Goal: Task Accomplishment & Management: Use online tool/utility

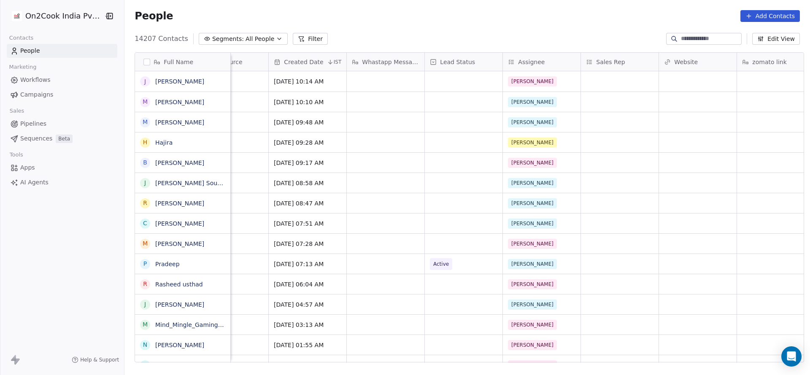
scroll to position [0, 719]
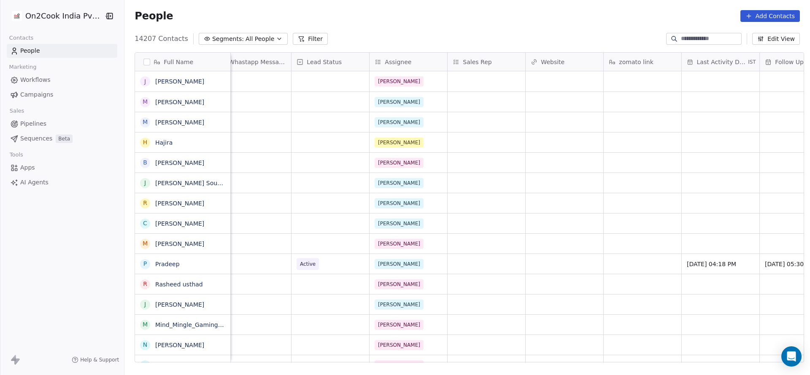
click at [310, 41] on button "Filter" at bounding box center [310, 39] width 35 height 12
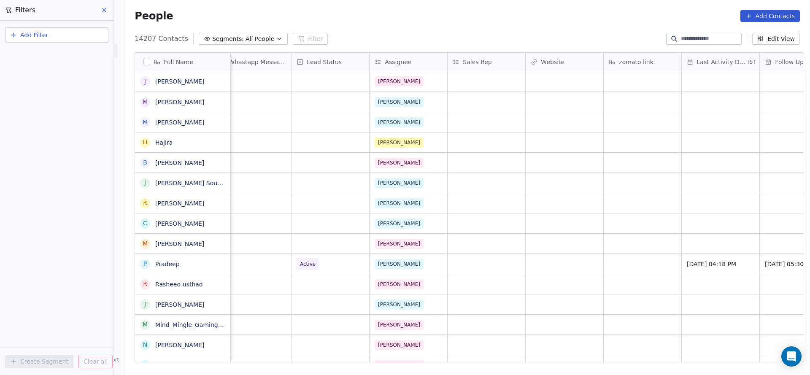
click at [74, 36] on button "Add Filter" at bounding box center [56, 34] width 103 height 15
click at [58, 52] on span "Contact properties" at bounding box center [41, 55] width 55 height 9
type input "***"
click at [50, 90] on div "Assignee" at bounding box center [57, 84] width 96 height 13
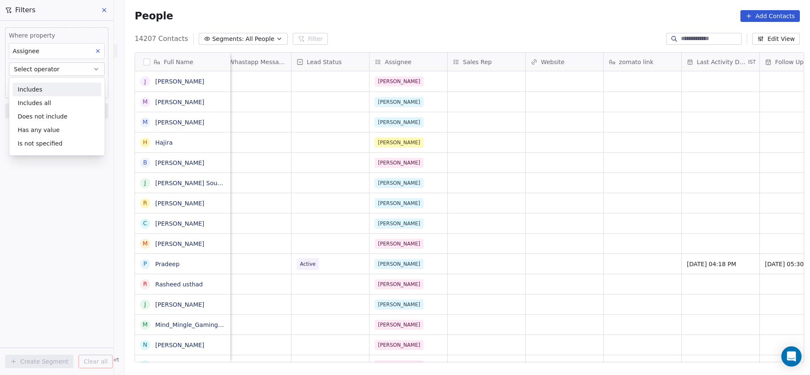
click at [50, 90] on div "Includes" at bounding box center [57, 89] width 89 height 13
click at [50, 89] on body "On2Cook India Pvt. Ltd. Contacts People Marketing Workflows Campaigns Sales Pip…" at bounding box center [405, 187] width 810 height 375
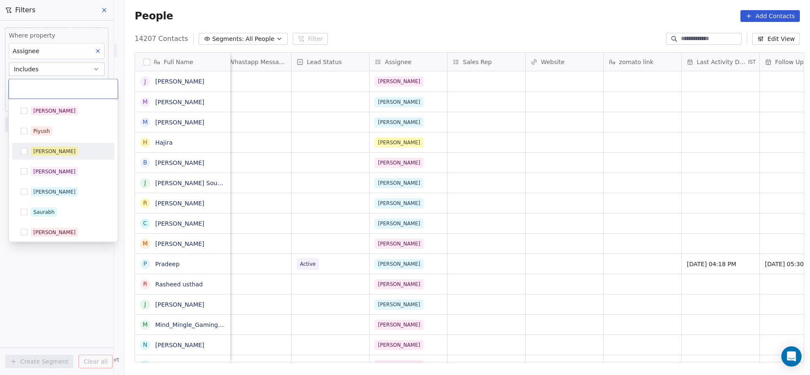
click at [61, 148] on div "[PERSON_NAME]" at bounding box center [68, 151] width 75 height 9
click at [314, 142] on html "On2Cook India Pvt. Ltd. Contacts People Marketing Workflows Campaigns Sales Pip…" at bounding box center [405, 187] width 810 height 375
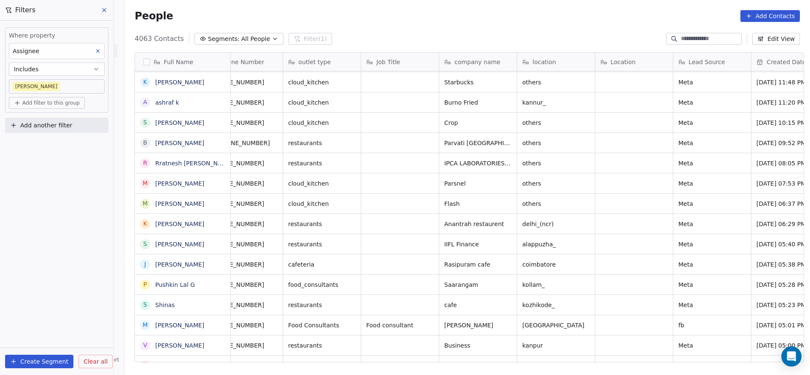
scroll to position [0, 0]
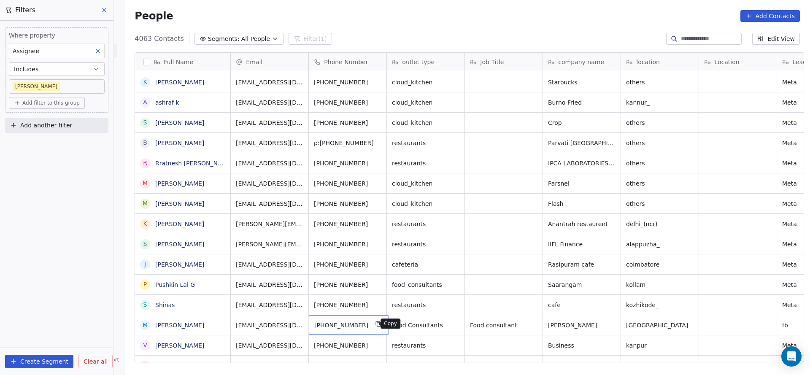
click at [375, 323] on icon "grid" at bounding box center [378, 323] width 7 height 7
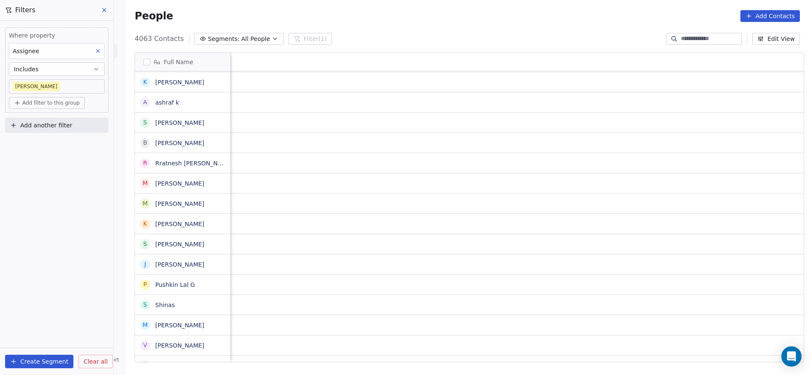
scroll to position [0, 1017]
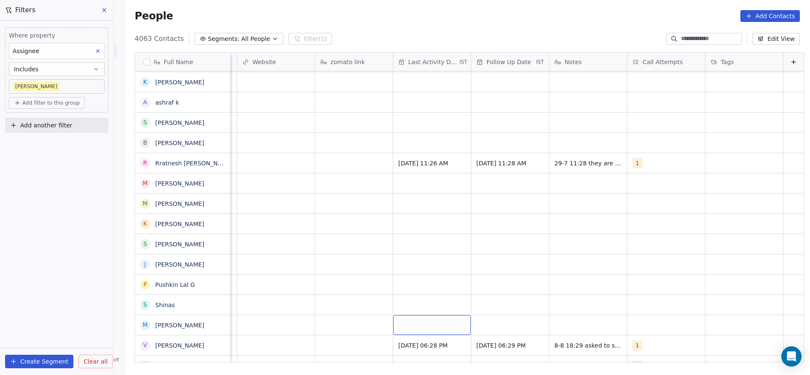
click at [409, 333] on div "grid" at bounding box center [432, 325] width 78 height 20
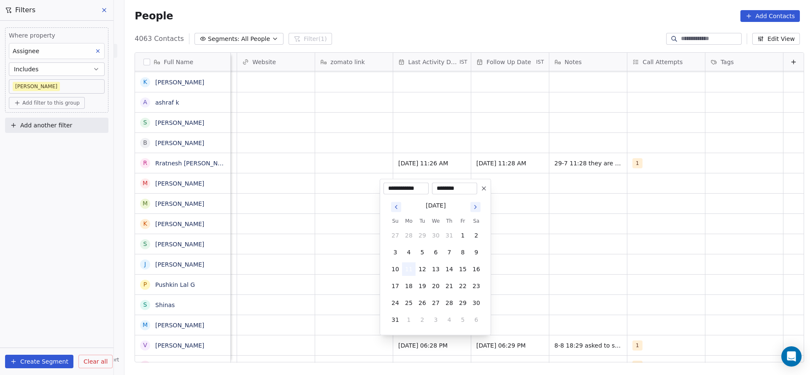
click at [412, 272] on button "11" at bounding box center [408, 268] width 13 height 13
click at [529, 278] on html "On2Cook India Pvt. Ltd. Contacts People Marketing Workflows Campaigns Sales Pip…" at bounding box center [405, 187] width 810 height 375
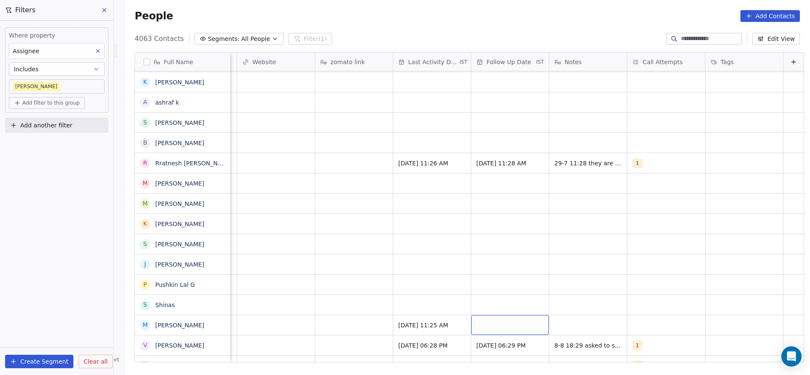
click at [513, 325] on div "grid" at bounding box center [510, 325] width 78 height 20
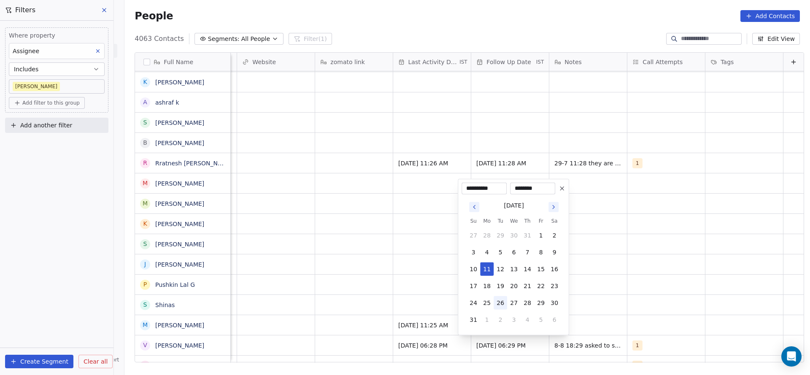
click at [501, 305] on button "26" at bounding box center [499, 302] width 13 height 13
type input "**********"
click at [598, 311] on html "On2Cook India Pvt. Ltd. Contacts People Marketing Workflows Campaigns Sales Pip…" at bounding box center [405, 187] width 810 height 375
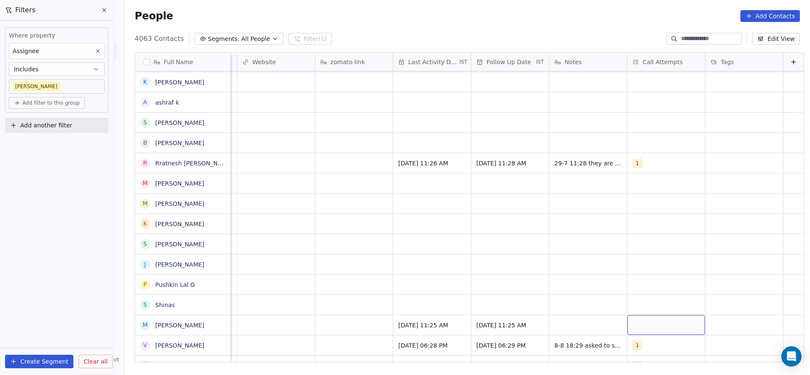
click at [631, 326] on div "grid" at bounding box center [666, 325] width 78 height 20
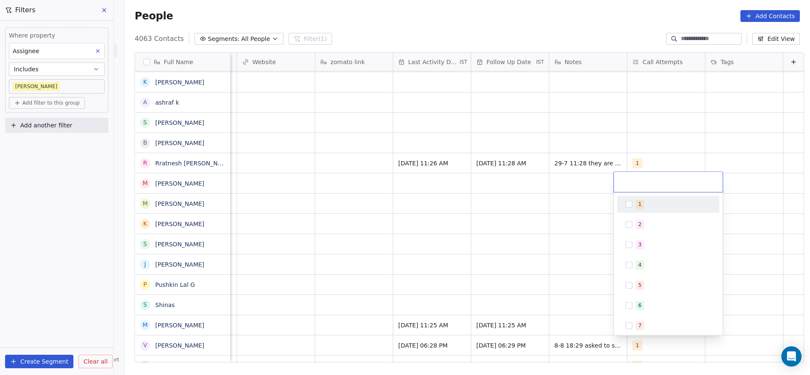
click at [645, 206] on div "1" at bounding box center [673, 203] width 75 height 9
click at [382, 307] on html "On2Cook India Pvt. Ltd. Contacts People Marketing Workflows Campaigns Sales Pip…" at bounding box center [405, 187] width 810 height 375
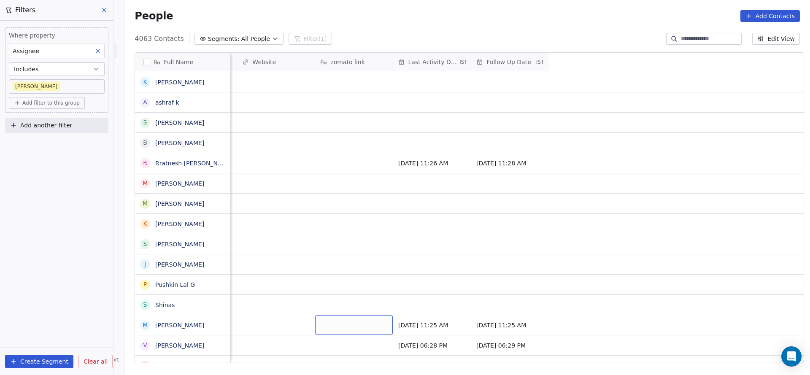
scroll to position [0, 485]
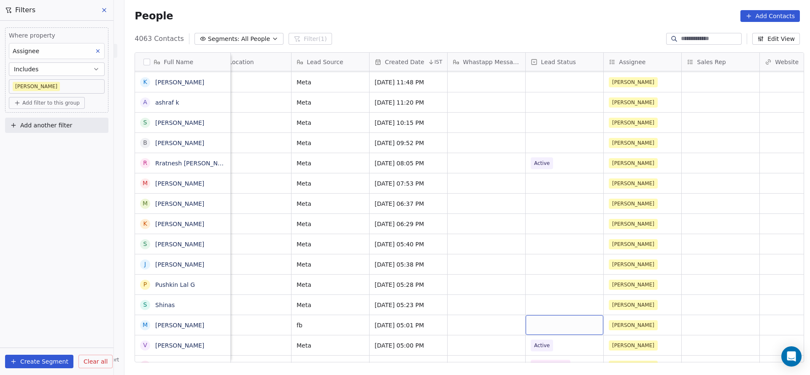
click at [533, 324] on div "grid" at bounding box center [564, 325] width 78 height 20
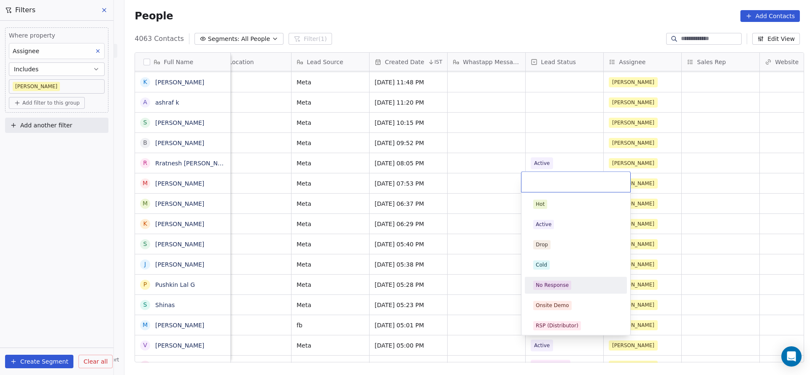
click at [542, 280] on span "No Response" at bounding box center [552, 284] width 38 height 9
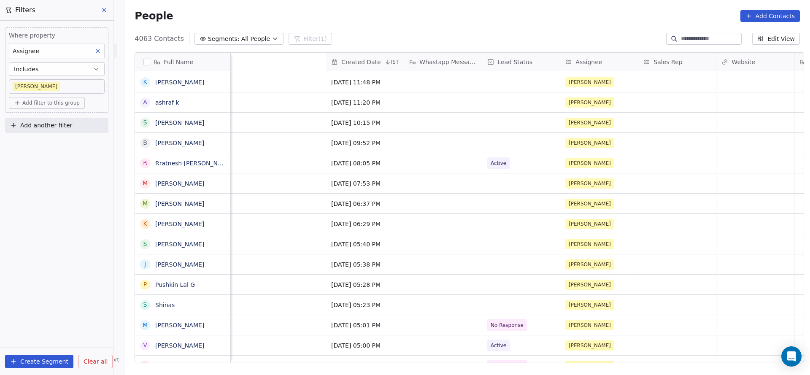
scroll to position [0, 918]
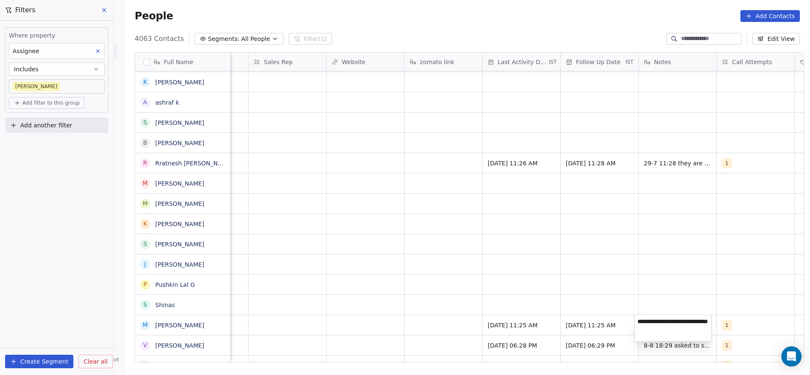
type textarea "**********"
click at [528, 293] on html "On2Cook India Pvt. Ltd. Contacts People Marketing Workflows Campaigns Sales Pip…" at bounding box center [405, 187] width 810 height 375
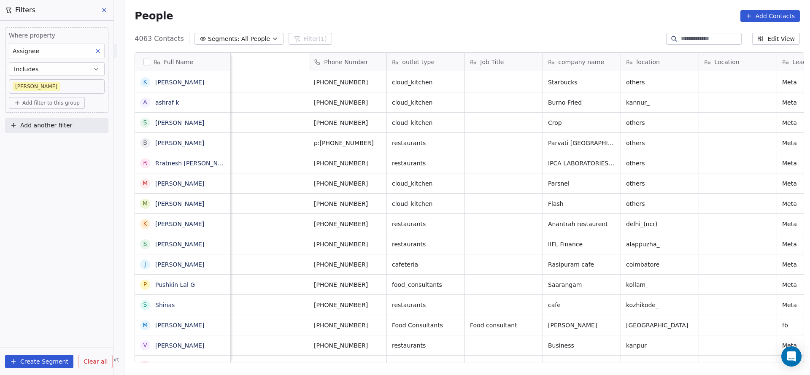
scroll to position [0, 373]
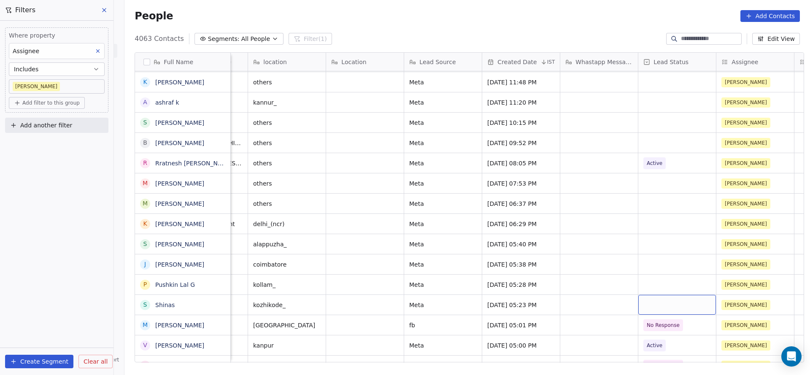
click at [678, 300] on div "grid" at bounding box center [677, 305] width 78 height 20
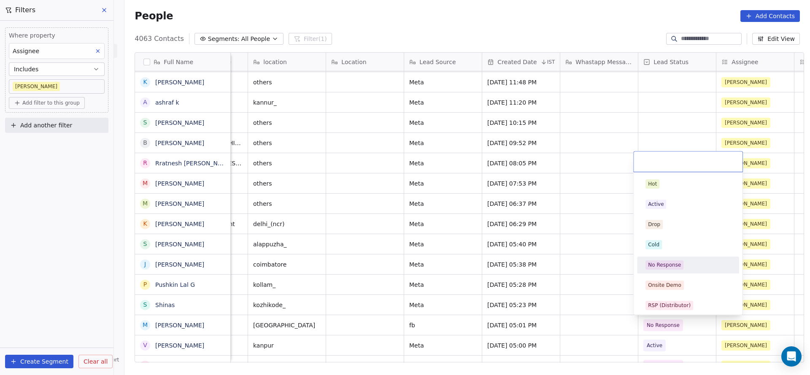
click at [676, 262] on div "No Response" at bounding box center [664, 265] width 33 height 8
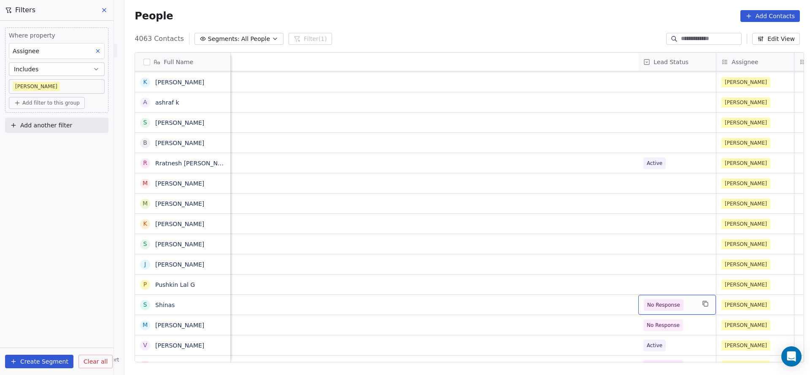
scroll to position [0, 1017]
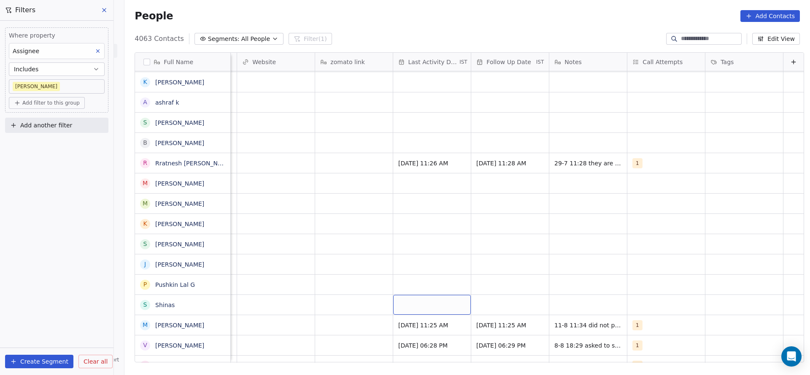
click at [416, 308] on div "grid" at bounding box center [432, 305] width 78 height 20
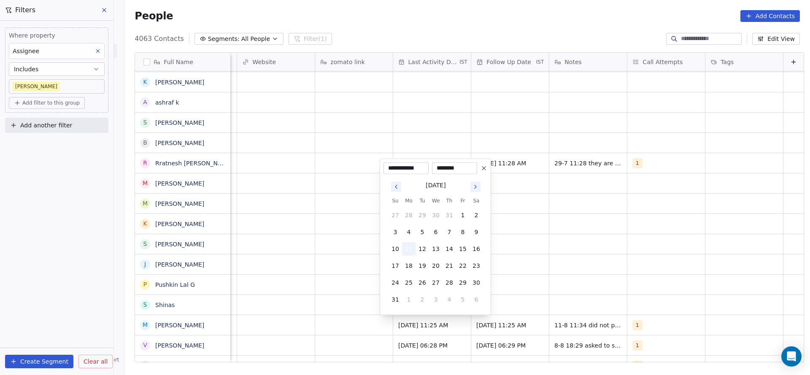
click at [408, 242] on button "11" at bounding box center [408, 248] width 13 height 13
click at [301, 290] on html "On2Cook India Pvt. Ltd. Contacts People Marketing Workflows Campaigns Sales Pip…" at bounding box center [405, 187] width 810 height 375
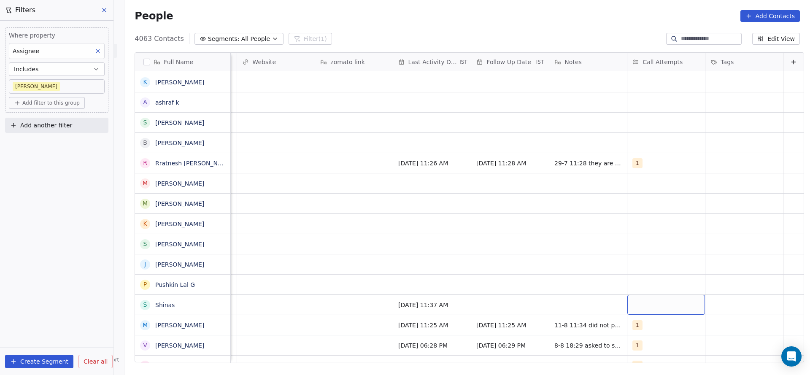
click at [638, 302] on div "grid" at bounding box center [666, 305] width 78 height 20
click at [646, 183] on div "1" at bounding box center [673, 183] width 75 height 9
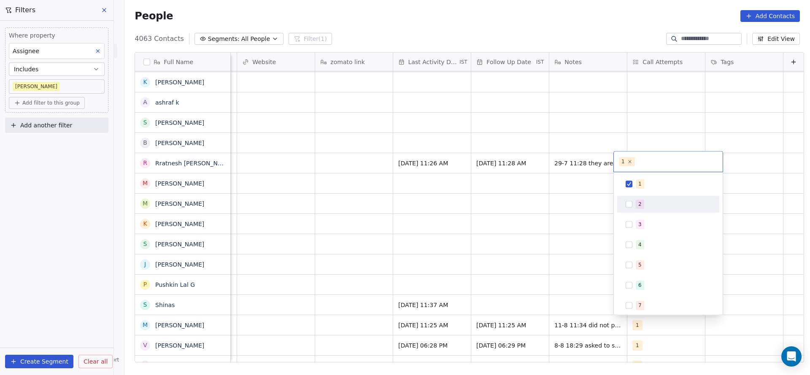
click at [535, 275] on html "On2Cook India Pvt. Ltd. Contacts People Marketing Workflows Campaigns Sales Pip…" at bounding box center [405, 187] width 810 height 375
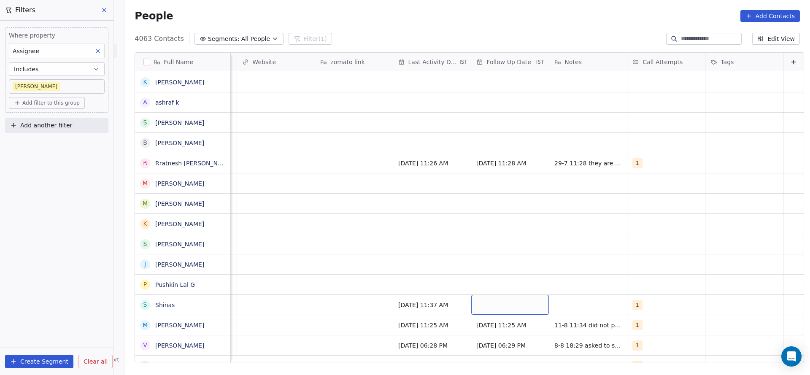
click at [511, 300] on div "grid" at bounding box center [510, 305] width 78 height 20
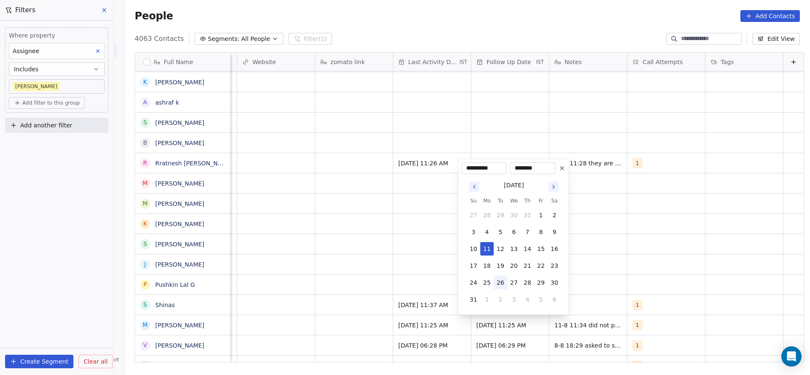
click at [499, 282] on button "26" at bounding box center [499, 282] width 13 height 13
type input "**********"
click at [392, 286] on html "On2Cook India Pvt. Ltd. Contacts People Marketing Workflows Campaigns Sales Pip…" at bounding box center [405, 187] width 810 height 375
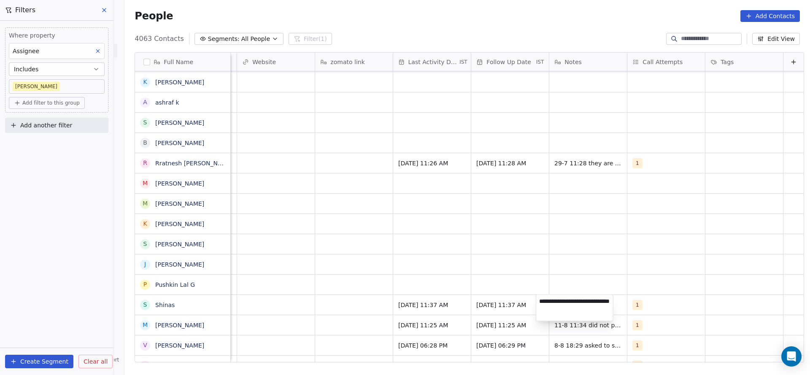
type textarea "**********"
click at [582, 261] on html "On2Cook India Pvt. Ltd. Contacts People Marketing Workflows Campaigns Sales Pip…" at bounding box center [405, 187] width 810 height 375
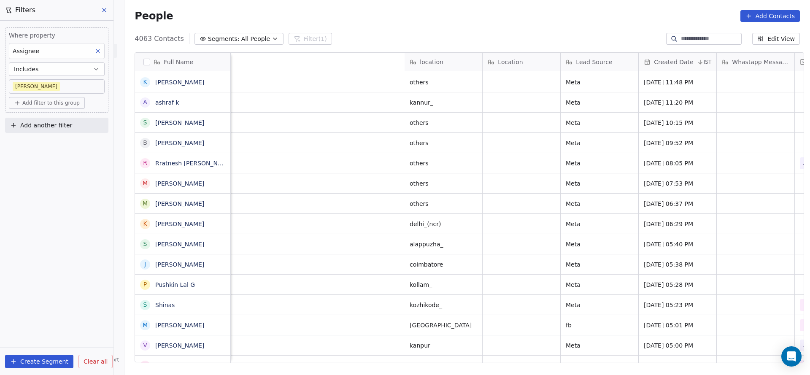
scroll to position [0, 684]
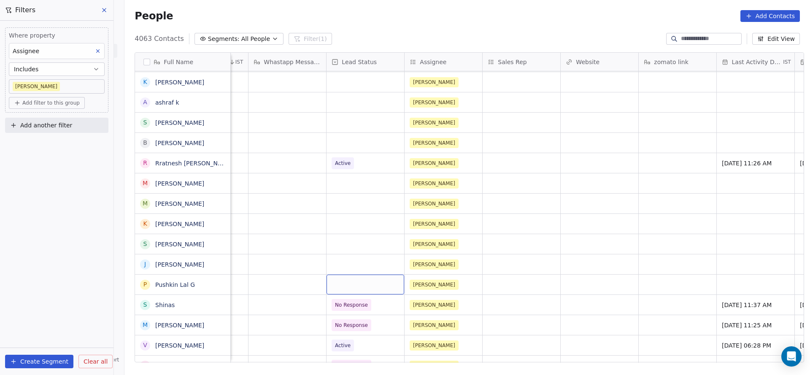
click at [368, 283] on div "grid" at bounding box center [365, 285] width 78 height 20
click at [355, 288] on div "grid" at bounding box center [365, 285] width 78 height 20
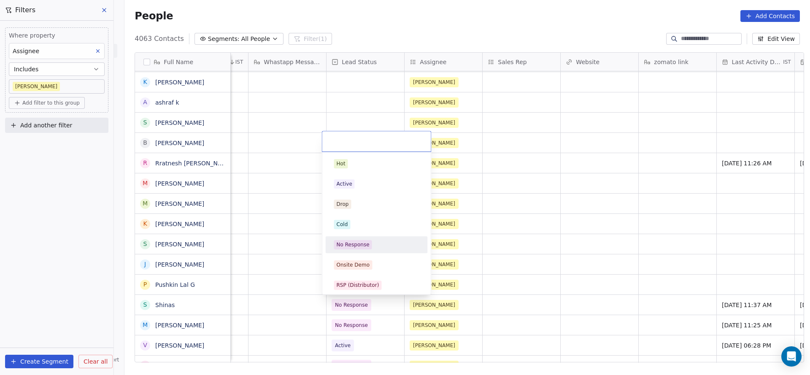
click at [369, 244] on span "No Response" at bounding box center [353, 244] width 38 height 9
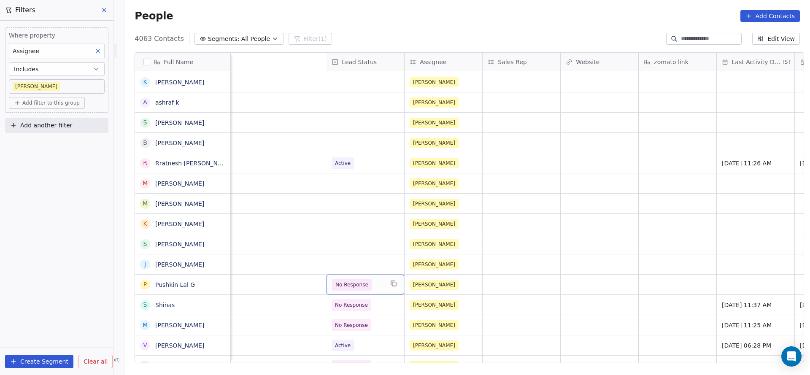
scroll to position [0, 1017]
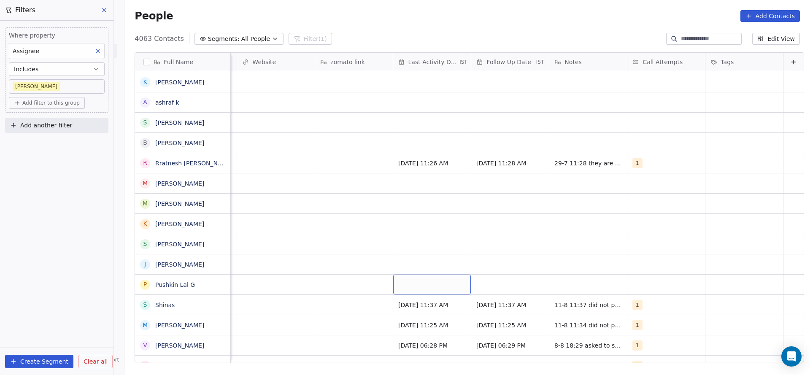
click at [414, 285] on div "grid" at bounding box center [432, 285] width 78 height 20
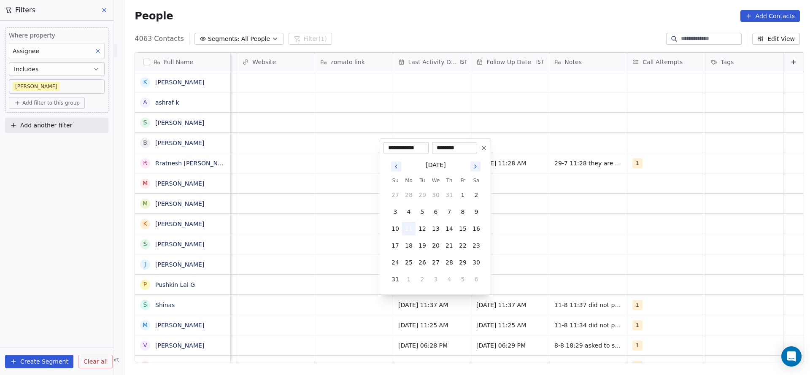
click at [407, 228] on button "11" at bounding box center [408, 228] width 13 height 13
click at [291, 290] on html "On2Cook India Pvt. Ltd. Contacts People Marketing Workflows Campaigns Sales Pip…" at bounding box center [405, 187] width 810 height 375
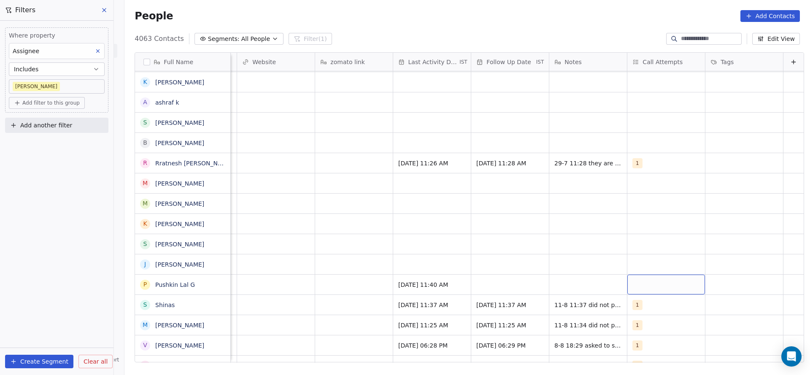
click at [635, 284] on div "grid" at bounding box center [666, 285] width 78 height 20
click at [646, 165] on div "1" at bounding box center [673, 163] width 75 height 9
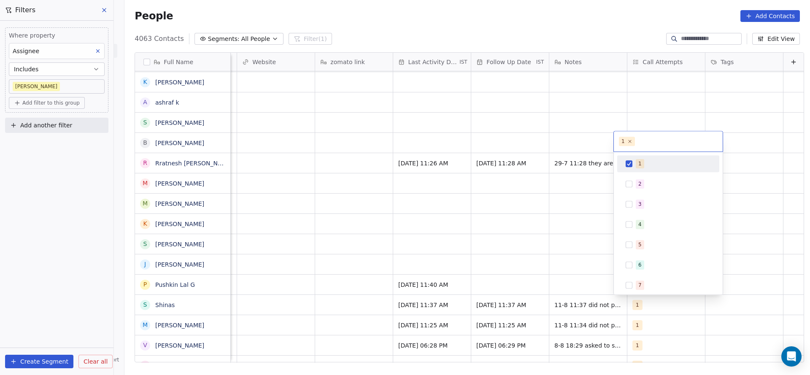
click at [509, 244] on html "On2Cook India Pvt. Ltd. Contacts People Marketing Workflows Campaigns Sales Pip…" at bounding box center [405, 187] width 810 height 375
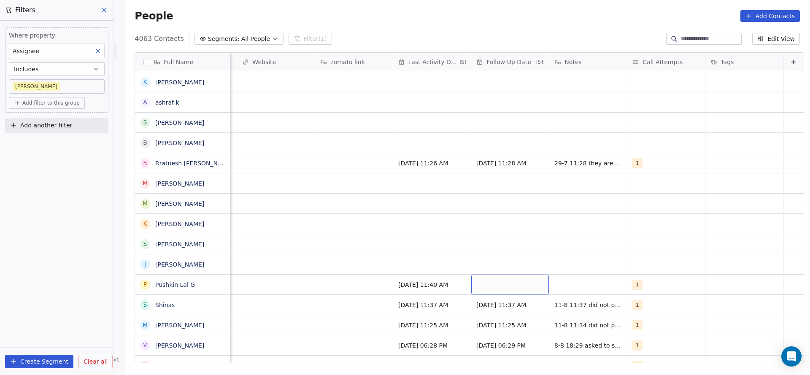
click at [493, 275] on div "grid" at bounding box center [510, 285] width 78 height 20
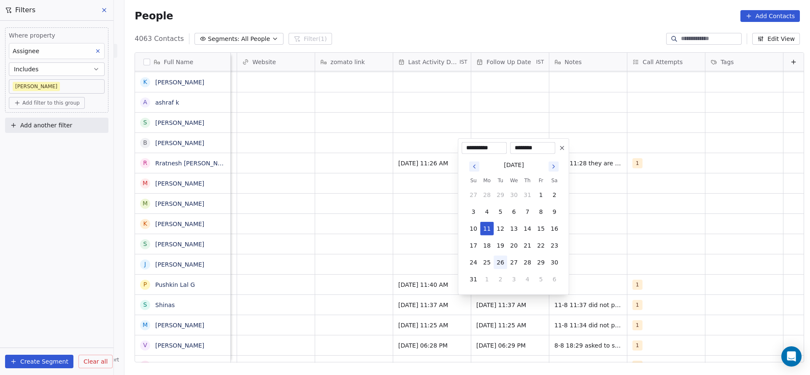
click at [498, 259] on button "26" at bounding box center [499, 262] width 13 height 13
type input "**********"
click at [339, 266] on html "On2Cook India Pvt. Ltd. Contacts People Marketing Workflows Campaigns Sales Pip…" at bounding box center [405, 187] width 810 height 375
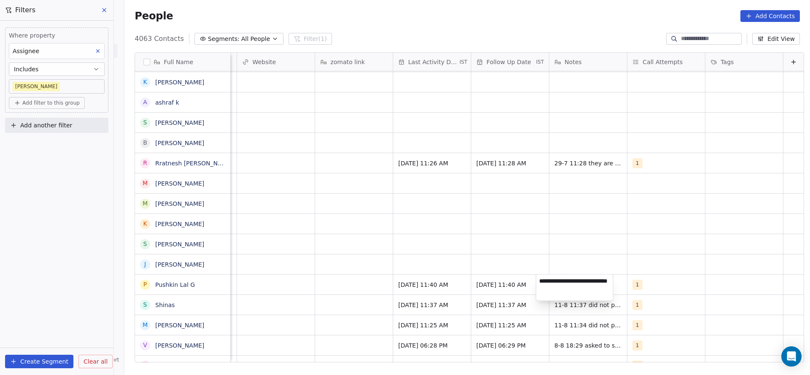
type textarea "**********"
click at [329, 290] on html "On2Cook India Pvt. Ltd. Contacts People Marketing Workflows Campaigns Sales Pip…" at bounding box center [405, 187] width 810 height 375
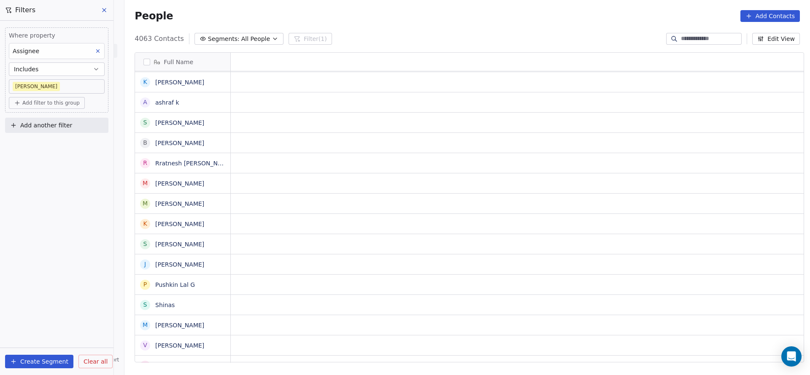
scroll to position [0, 0]
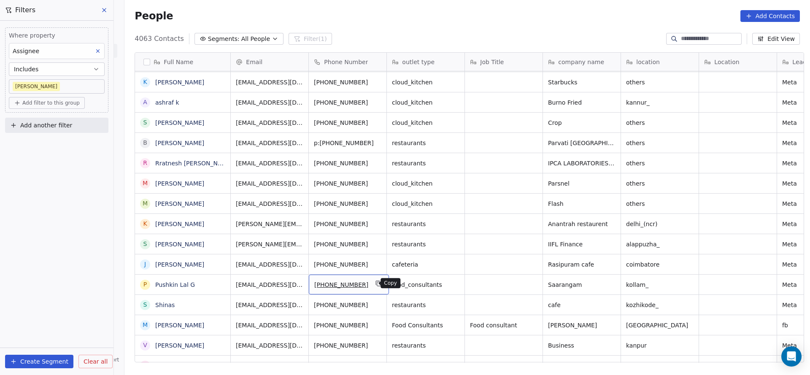
click at [375, 285] on icon "grid" at bounding box center [378, 283] width 7 height 7
click at [607, 263] on icon "grid" at bounding box center [609, 263] width 4 height 4
click at [376, 261] on icon "grid" at bounding box center [378, 263] width 4 height 4
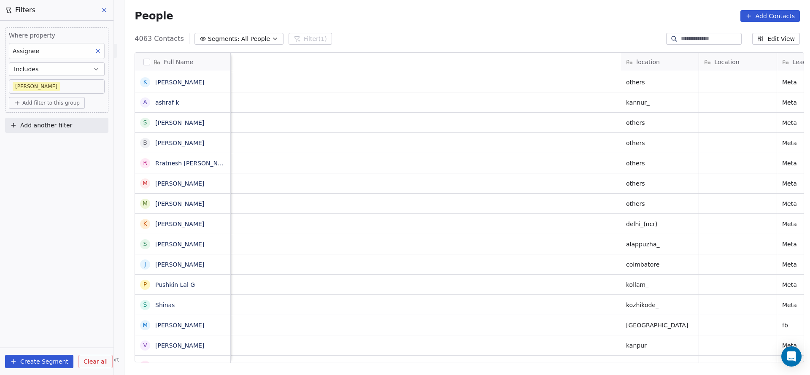
scroll to position [0, 650]
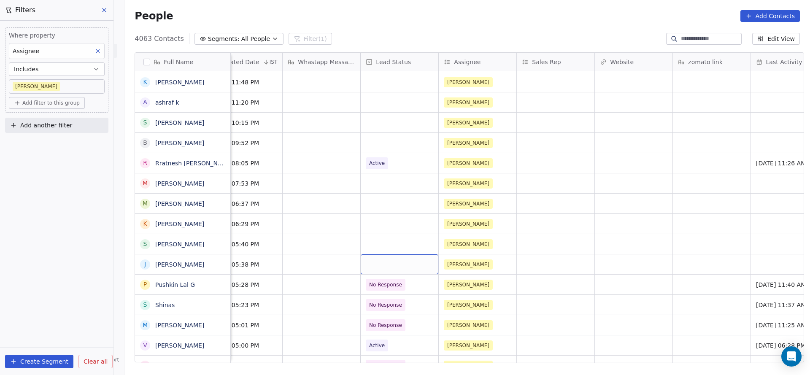
click at [385, 257] on div "grid" at bounding box center [400, 264] width 78 height 20
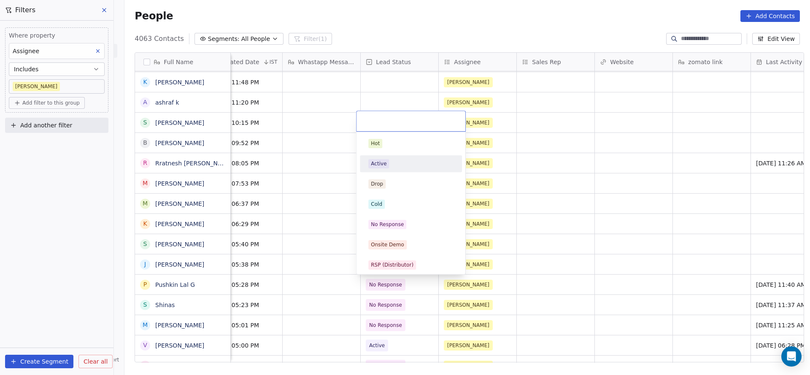
click at [396, 168] on div "Active" at bounding box center [410, 163] width 85 height 9
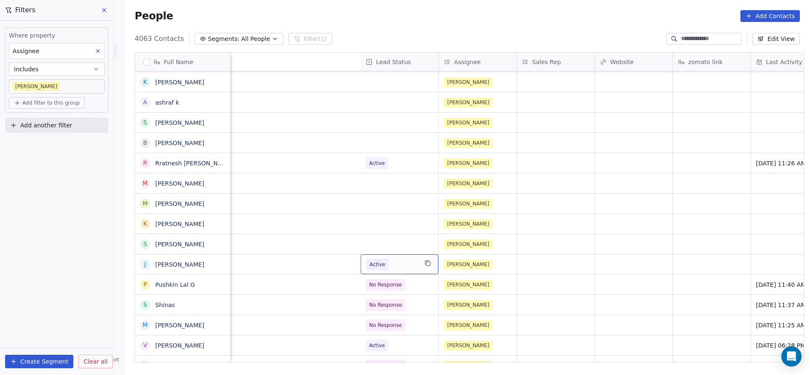
scroll to position [0, 1017]
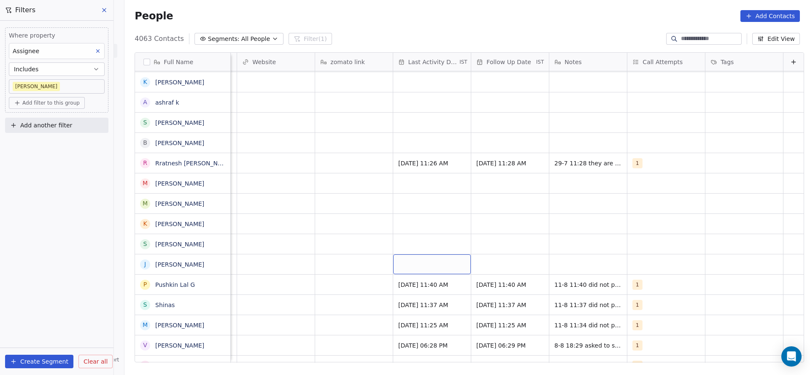
click at [398, 262] on div "grid" at bounding box center [432, 264] width 78 height 20
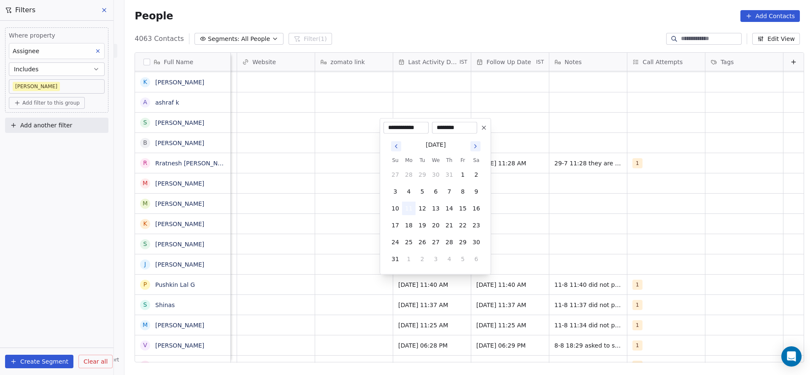
click at [407, 206] on button "11" at bounding box center [408, 208] width 13 height 13
click at [612, 211] on html "On2Cook India Pvt. Ltd. Contacts People Marketing Workflows Campaigns Sales Pip…" at bounding box center [405, 187] width 810 height 375
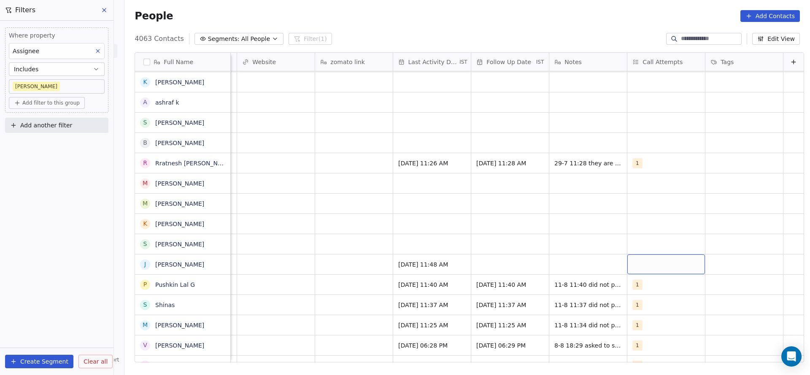
click at [644, 263] on div "grid" at bounding box center [666, 264] width 78 height 20
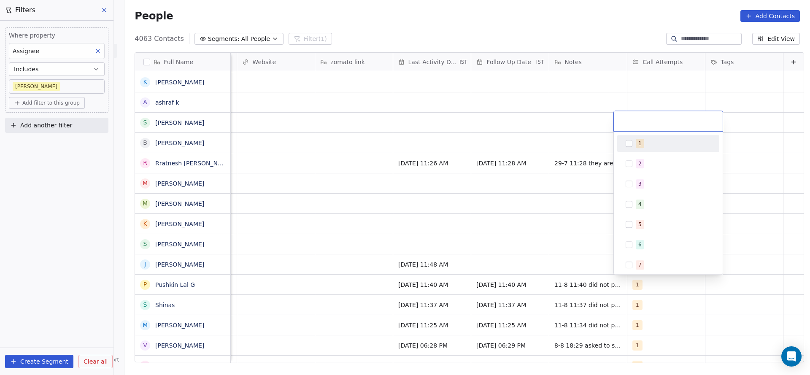
click at [650, 144] on div "1" at bounding box center [673, 143] width 75 height 9
click at [445, 235] on html "On2Cook India Pvt. Ltd. Contacts People Marketing Workflows Campaigns Sales Pip…" at bounding box center [405, 187] width 810 height 375
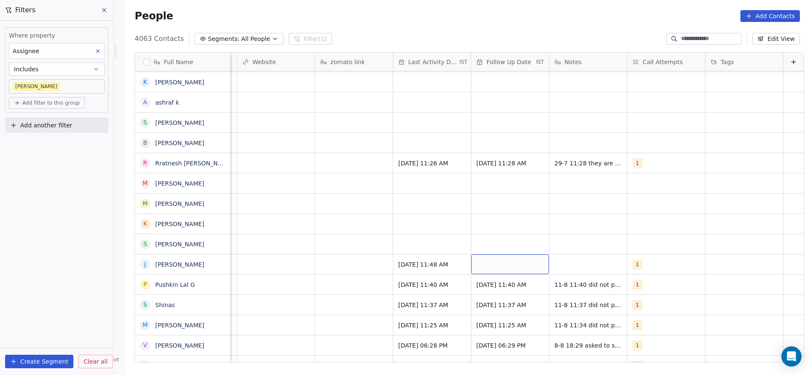
click at [481, 261] on div "grid" at bounding box center [510, 264] width 78 height 20
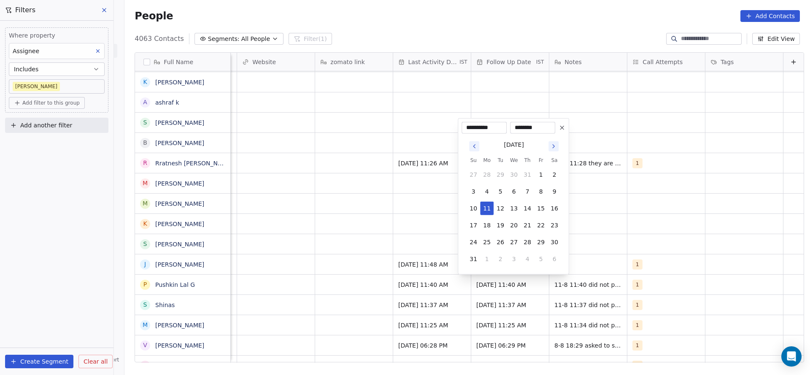
click at [501, 245] on button "26" at bounding box center [499, 241] width 13 height 13
type input "**********"
click at [589, 245] on html "On2Cook India Pvt. Ltd. Contacts People Marketing Workflows Campaigns Sales Pip…" at bounding box center [405, 187] width 810 height 375
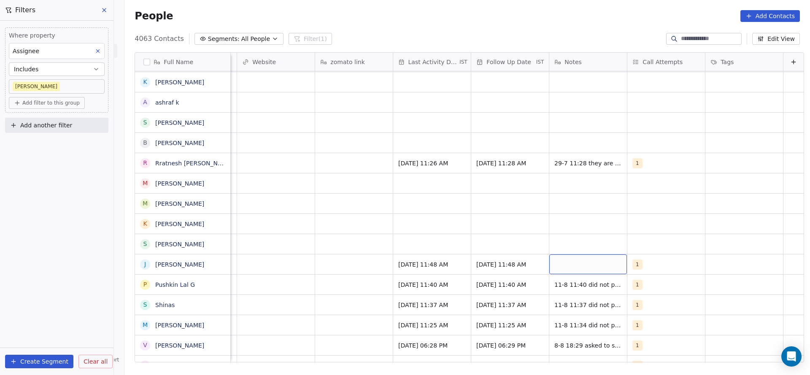
click at [584, 271] on div "grid" at bounding box center [588, 264] width 78 height 20
type textarea "**********"
click at [381, 265] on html "On2Cook India Pvt. Ltd. Contacts People Marketing Workflows Campaigns Sales Pip…" at bounding box center [405, 187] width 810 height 375
type textarea "*"
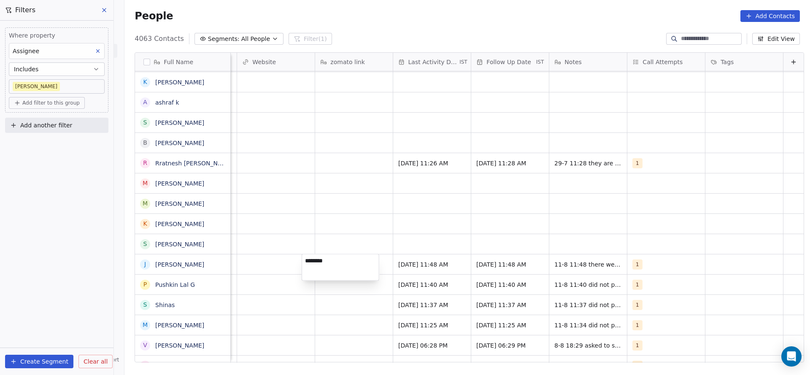
type textarea "*********"
drag, startPoint x: 259, startPoint y: 248, endPoint x: 275, endPoint y: 261, distance: 21.3
click at [259, 248] on html "On2Cook India Pvt. Ltd. Contacts People Marketing Workflows Campaigns Sales Pip…" at bounding box center [405, 187] width 810 height 375
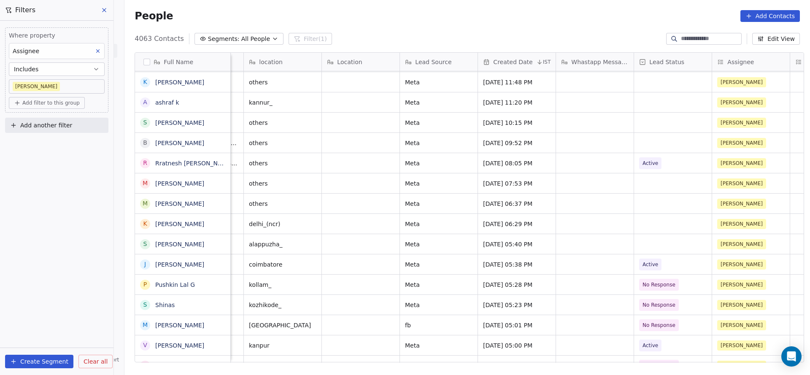
scroll to position [0, 259]
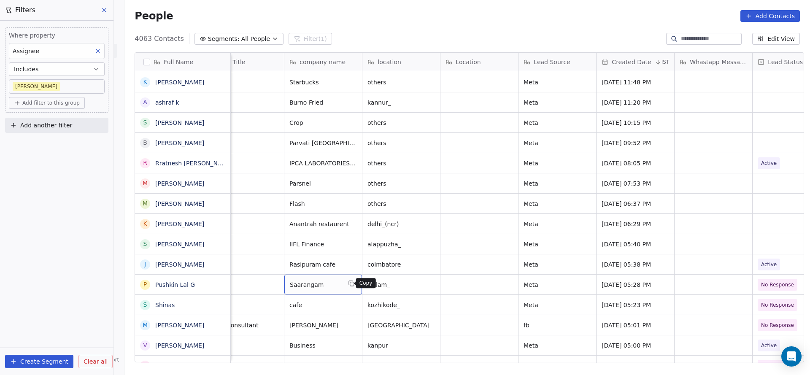
click at [350, 282] on icon "grid" at bounding box center [352, 284] width 4 height 4
click at [426, 280] on icon "grid" at bounding box center [429, 283] width 7 height 7
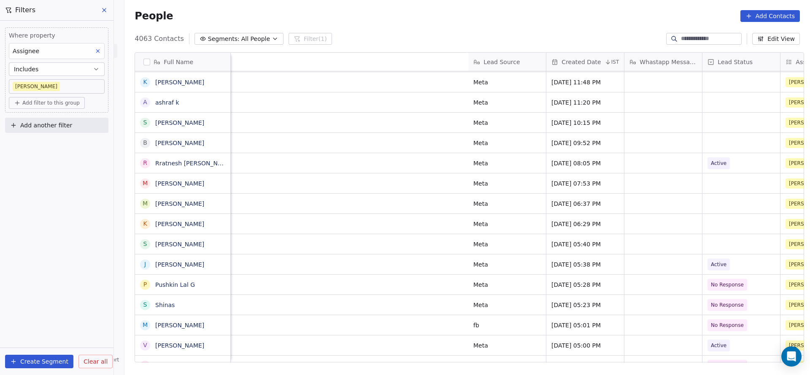
scroll to position [0, 787]
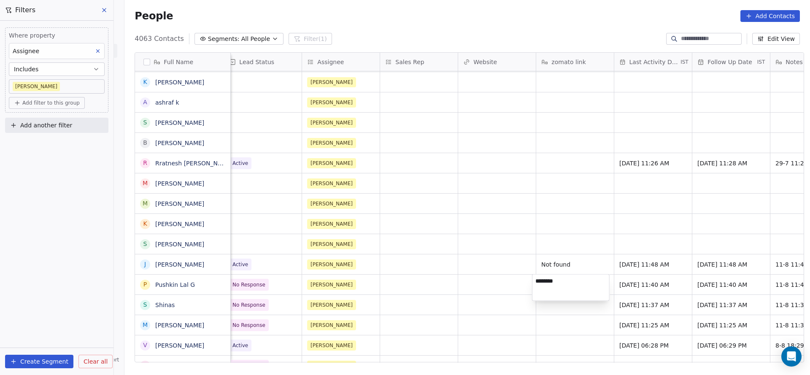
type textarea "*********"
click at [469, 311] on html "On2Cook India Pvt. Ltd. Contacts People Marketing Workflows Campaigns Sales Pip…" at bounding box center [405, 187] width 810 height 375
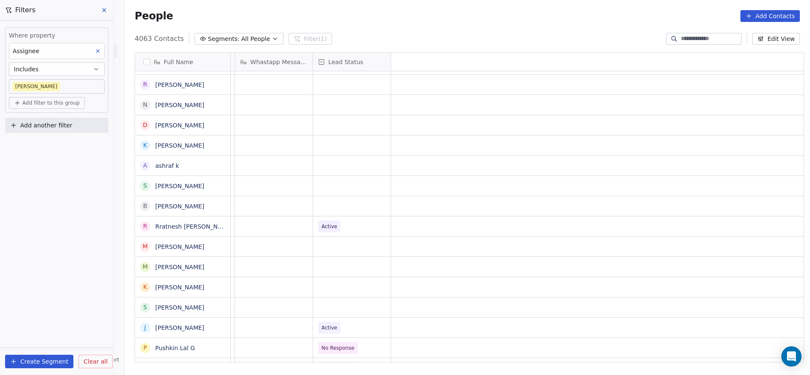
scroll to position [0, 0]
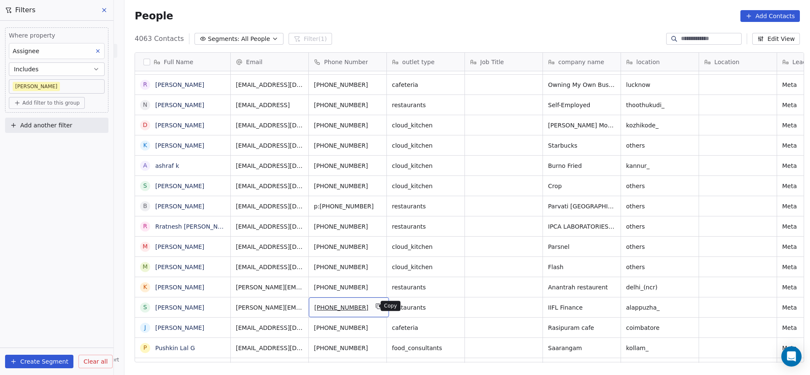
click at [375, 305] on icon "grid" at bounding box center [378, 306] width 7 height 7
click at [375, 305] on button "grid" at bounding box center [379, 306] width 10 height 10
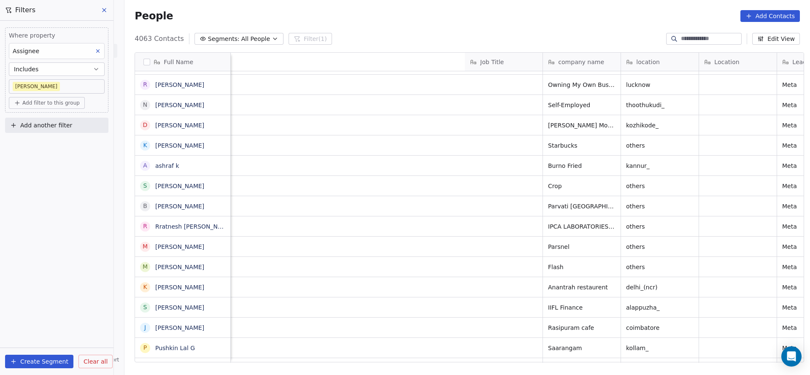
scroll to position [0, 537]
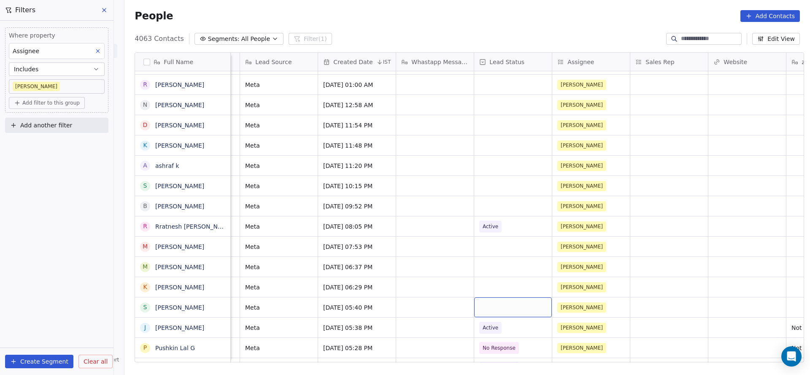
click at [503, 306] on div "grid" at bounding box center [513, 307] width 78 height 20
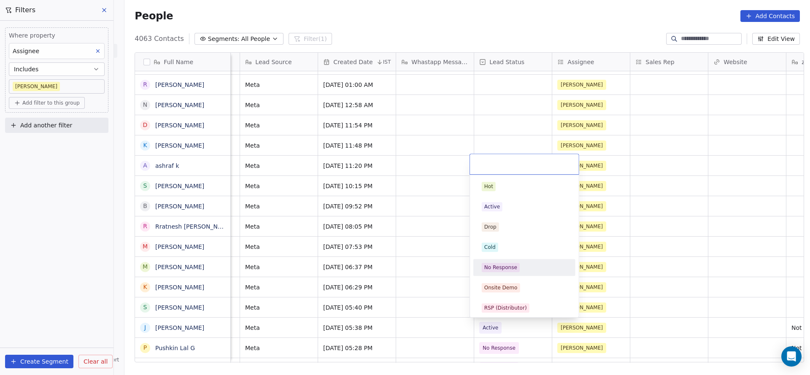
click at [513, 264] on div "No Response" at bounding box center [500, 268] width 33 height 8
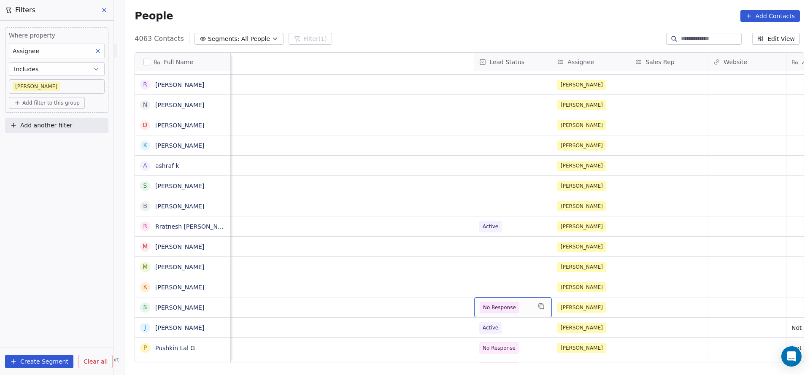
scroll to position [0, 1017]
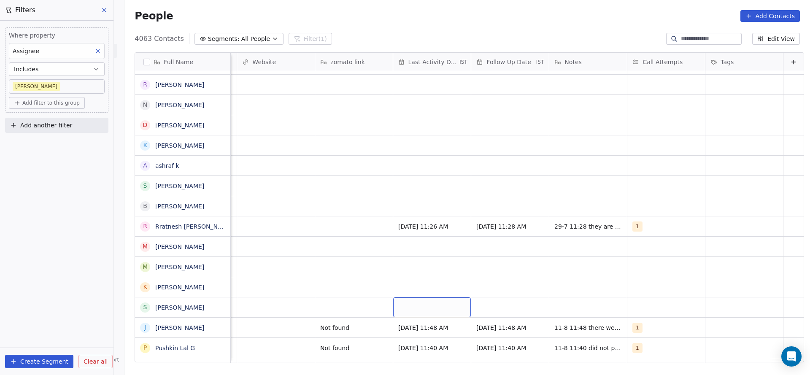
click at [415, 310] on div "grid" at bounding box center [432, 307] width 78 height 20
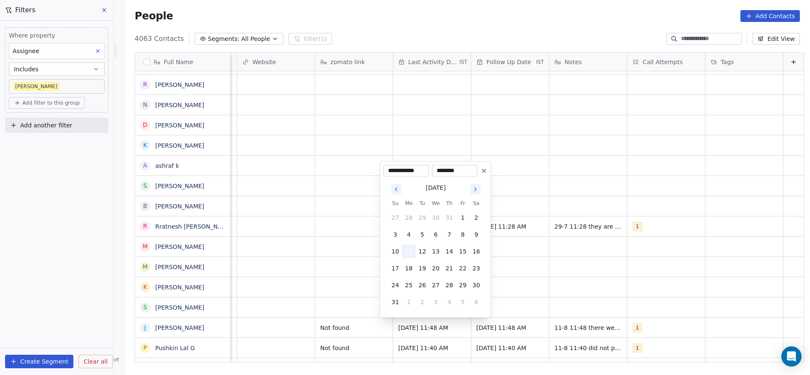
click at [411, 254] on button "11" at bounding box center [408, 251] width 13 height 13
click at [269, 301] on html "On2Cook India Pvt. Ltd. Contacts People Marketing Workflows Campaigns Sales Pip…" at bounding box center [405, 187] width 810 height 375
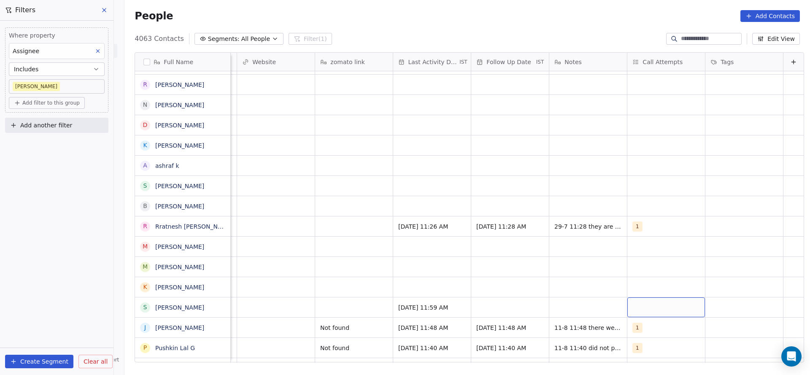
click at [632, 306] on div "grid" at bounding box center [666, 307] width 78 height 20
click at [649, 185] on div "1" at bounding box center [673, 186] width 75 height 9
click at [464, 286] on html "On2Cook India Pvt. Ltd. Contacts People Marketing Workflows Campaigns Sales Pip…" at bounding box center [405, 187] width 810 height 375
click at [494, 311] on div "grid" at bounding box center [510, 307] width 78 height 20
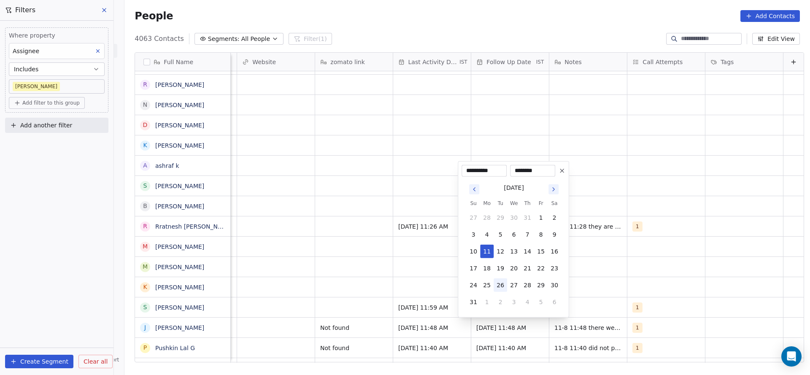
click at [500, 284] on button "26" at bounding box center [499, 284] width 13 height 13
type input "**********"
click at [373, 295] on html "On2Cook India Pvt. Ltd. Contacts People Marketing Workflows Campaigns Sales Pip…" at bounding box center [405, 187] width 810 height 375
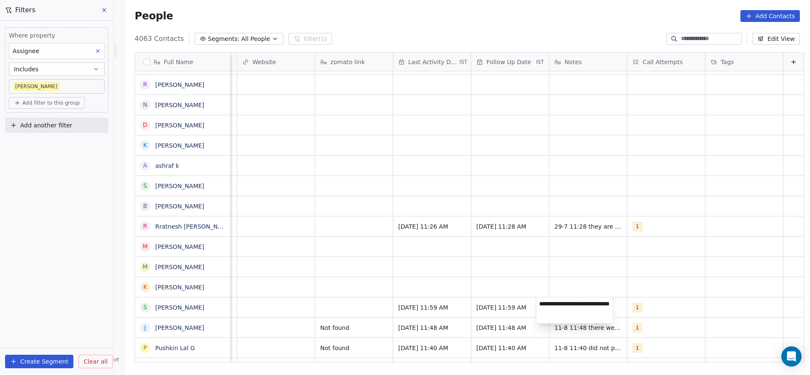
type textarea "**********"
click at [311, 308] on html "On2Cook India Pvt. Ltd. Contacts People Marketing Workflows Campaigns Sales Pip…" at bounding box center [405, 187] width 810 height 375
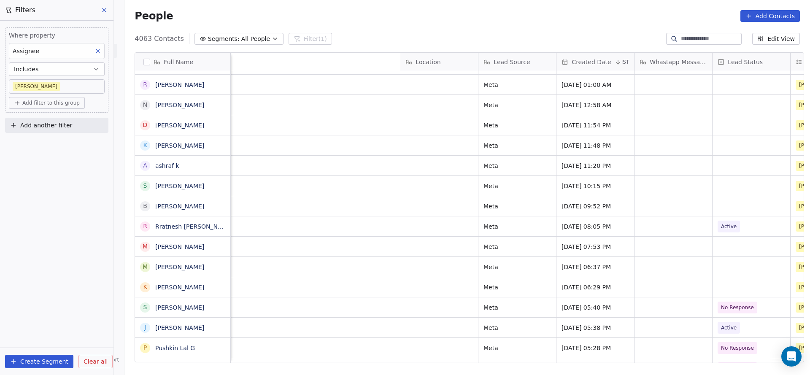
scroll to position [0, 889]
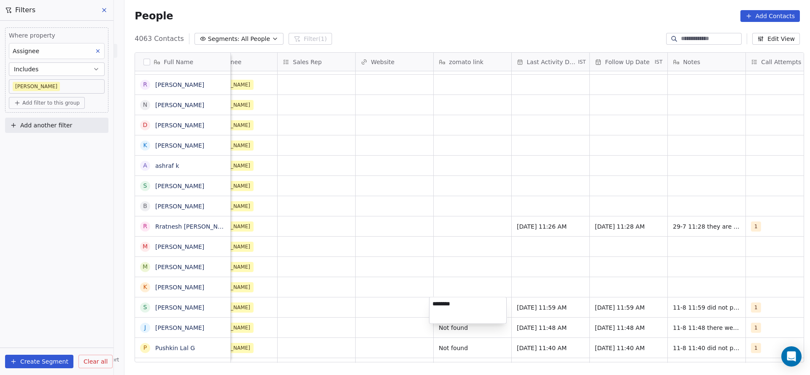
type textarea "*********"
click at [347, 315] on html "On2Cook India Pvt. Ltd. Contacts People Marketing Workflows Campaigns Sales Pip…" at bounding box center [405, 187] width 810 height 375
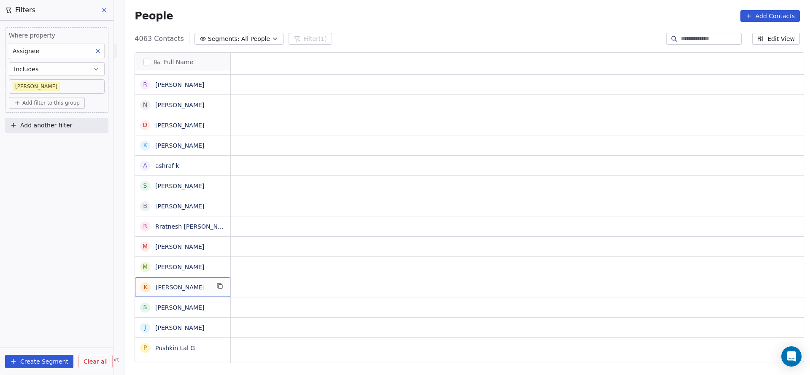
scroll to position [0, 0]
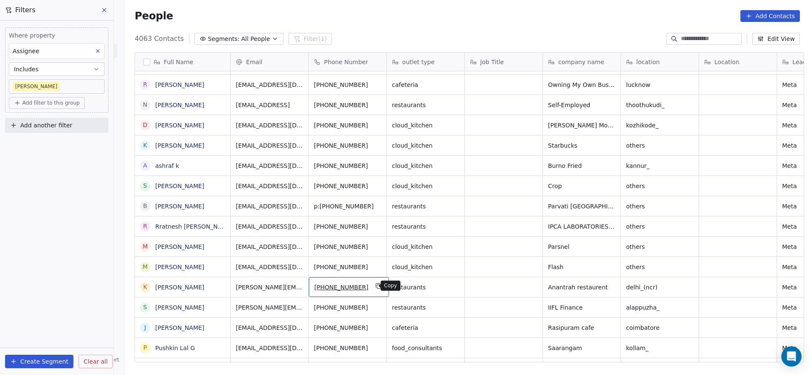
click at [375, 283] on button "grid" at bounding box center [379, 286] width 10 height 10
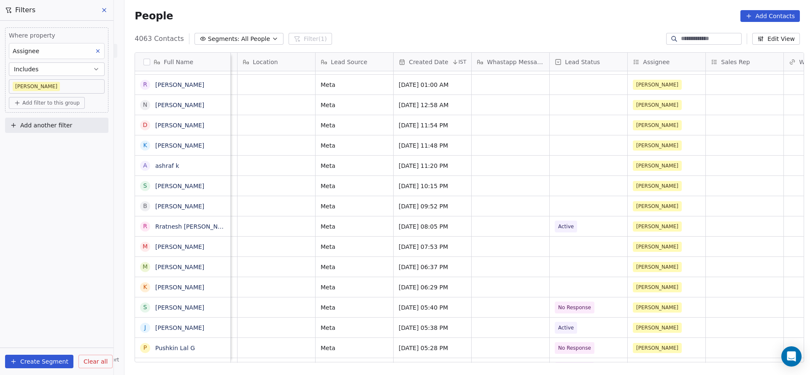
scroll to position [0, 574]
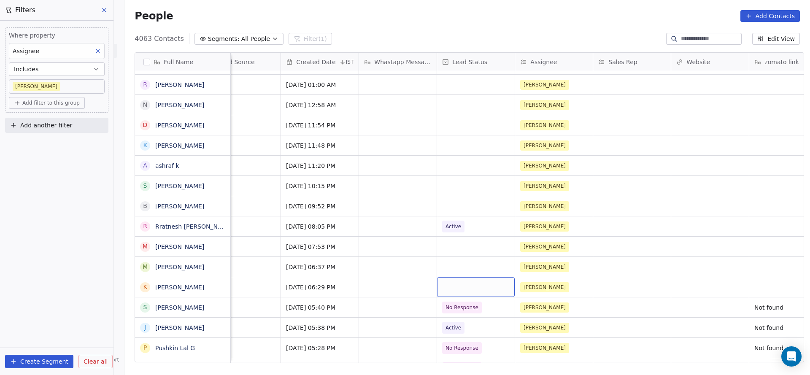
click at [468, 283] on div "grid" at bounding box center [476, 287] width 78 height 20
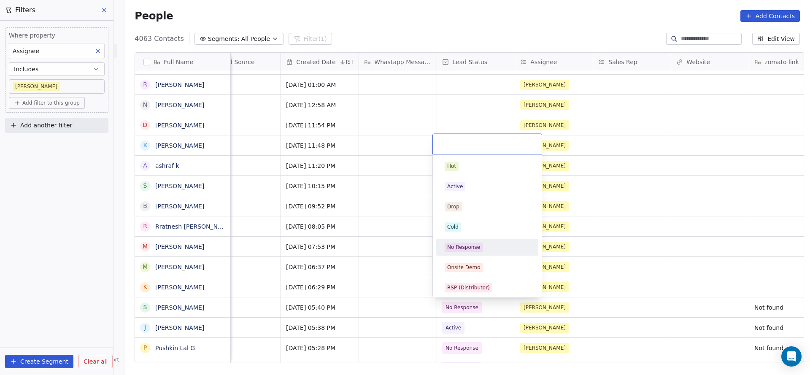
click at [470, 242] on span "No Response" at bounding box center [463, 246] width 38 height 9
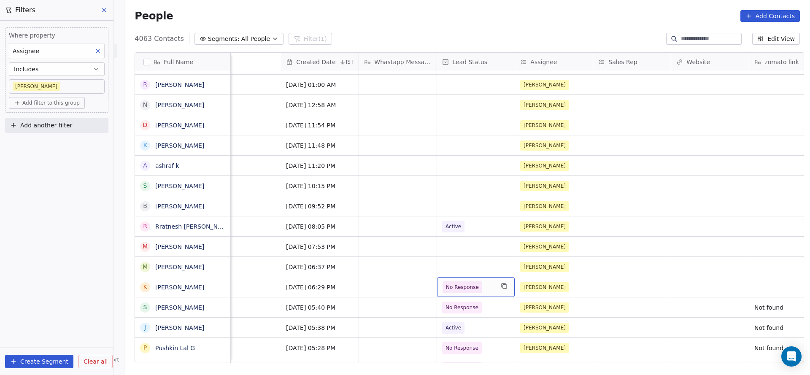
scroll to position [0, 928]
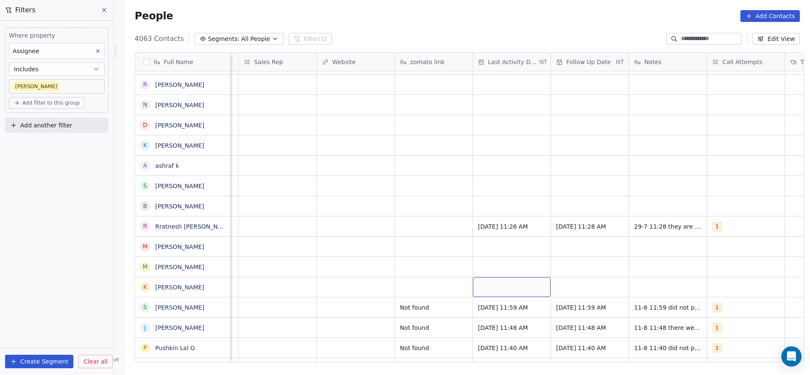
click at [491, 284] on div "grid" at bounding box center [512, 287] width 78 height 20
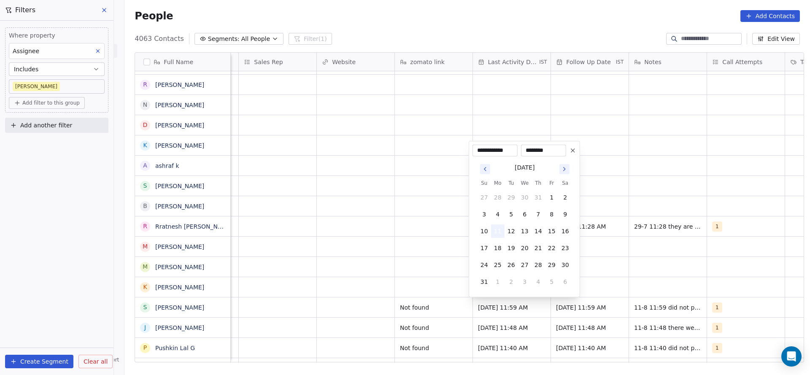
click at [497, 232] on button "11" at bounding box center [497, 230] width 13 height 13
click at [372, 263] on html "On2Cook India Pvt. Ltd. Contacts People Marketing Workflows Campaigns Sales Pip…" at bounding box center [405, 187] width 810 height 375
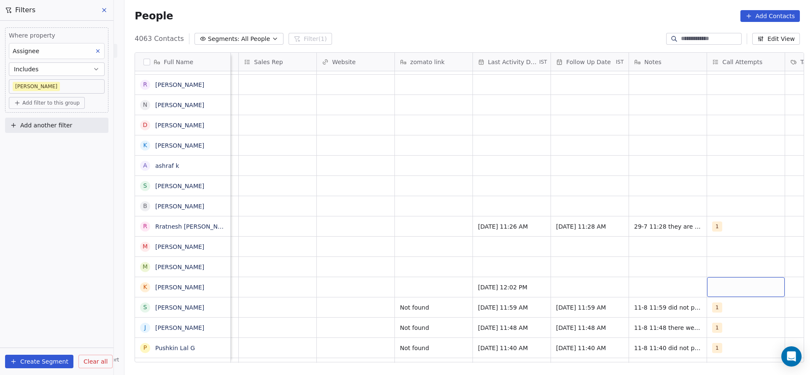
click at [722, 288] on div "grid" at bounding box center [746, 287] width 78 height 20
click at [715, 173] on div "1" at bounding box center [751, 166] width 102 height 17
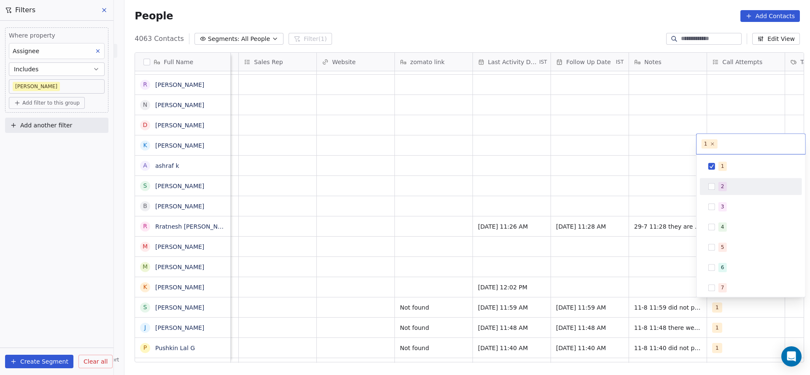
click at [635, 253] on html "On2Cook India Pvt. Ltd. Contacts People Marketing Workflows Campaigns Sales Pip…" at bounding box center [405, 187] width 810 height 375
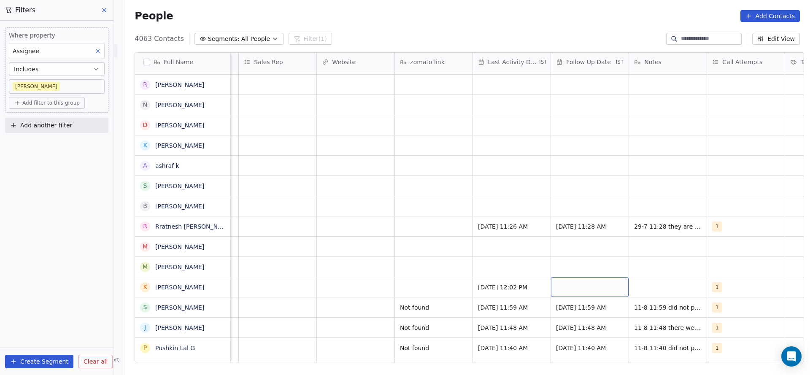
click at [593, 284] on div "grid" at bounding box center [590, 287] width 78 height 20
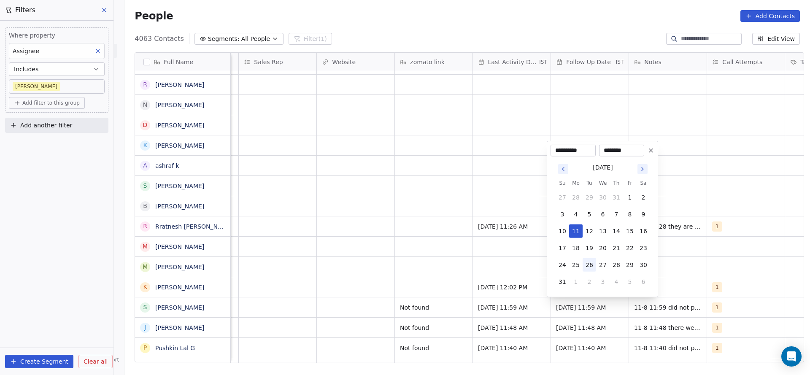
click at [589, 264] on button "26" at bounding box center [588, 264] width 13 height 13
type input "**********"
click at [441, 273] on html "On2Cook India Pvt. Ltd. Contacts People Marketing Workflows Campaigns Sales Pip…" at bounding box center [405, 187] width 810 height 375
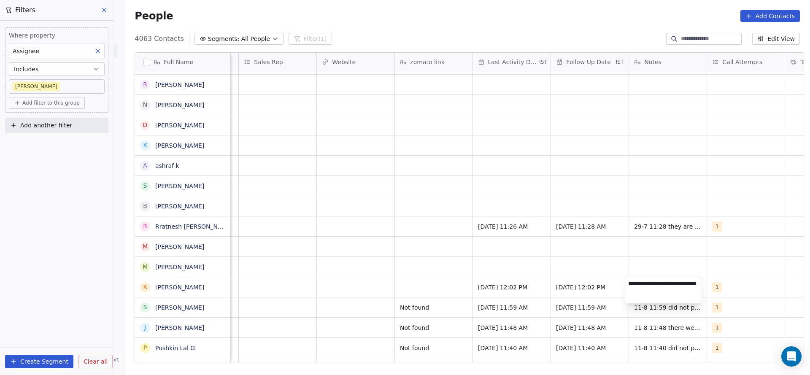
type textarea "**********"
click at [415, 296] on html "On2Cook India Pvt. Ltd. Contacts People Marketing Workflows Campaigns Sales Pip…" at bounding box center [405, 187] width 810 height 375
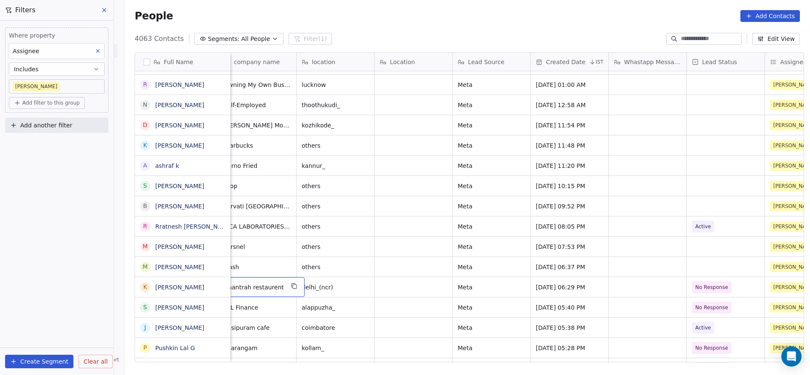
scroll to position [0, 312]
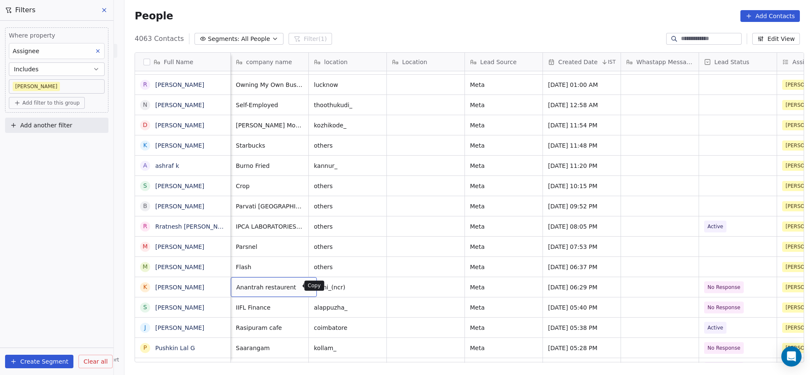
click at [303, 283] on icon "grid" at bounding box center [306, 286] width 7 height 7
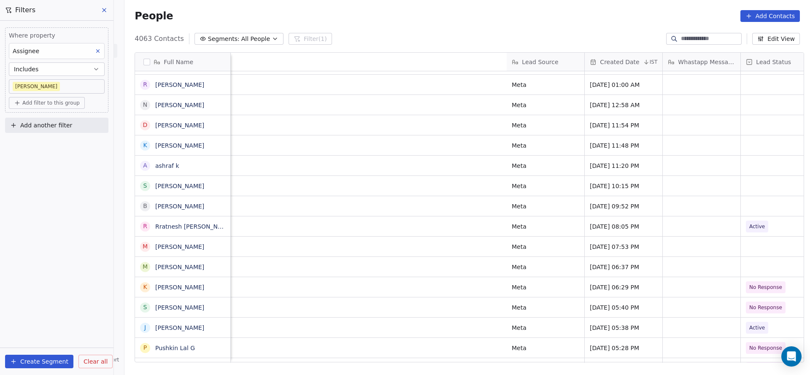
scroll to position [0, 832]
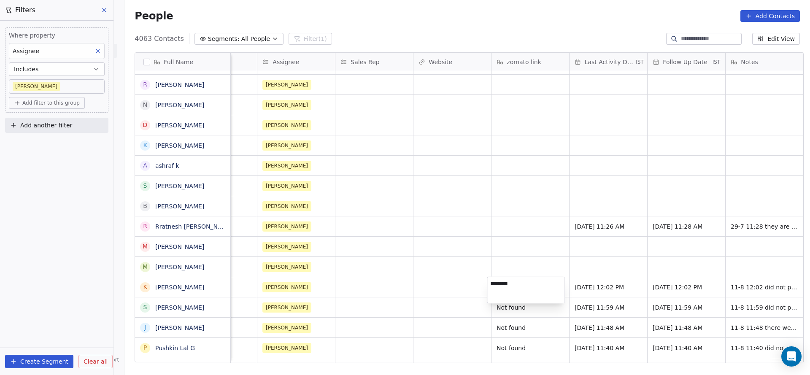
type textarea "*********"
click at [395, 304] on html "On2Cook India Pvt. Ltd. Contacts People Marketing Workflows Campaigns Sales Pip…" at bounding box center [405, 187] width 810 height 375
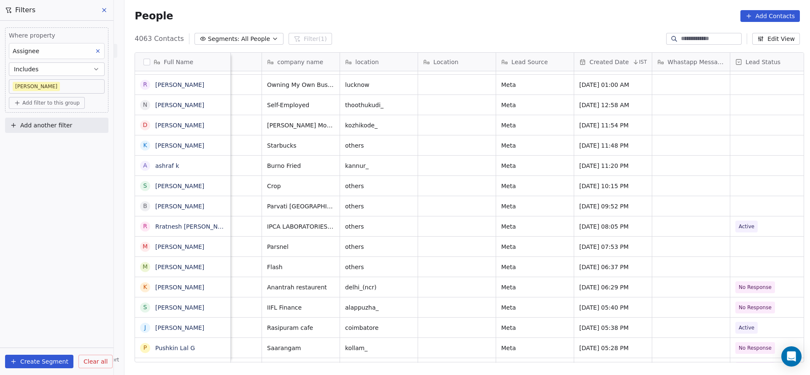
scroll to position [0, 0]
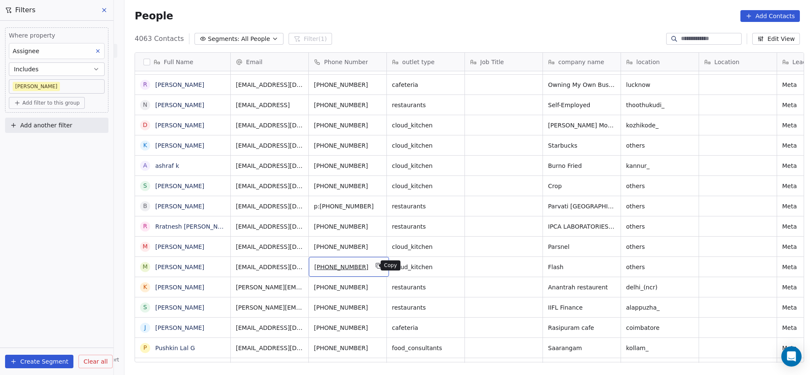
click at [376, 265] on button "grid" at bounding box center [379, 266] width 10 height 10
click at [218, 326] on icon "grid" at bounding box center [219, 326] width 7 height 7
click at [377, 268] on icon "grid" at bounding box center [379, 266] width 4 height 4
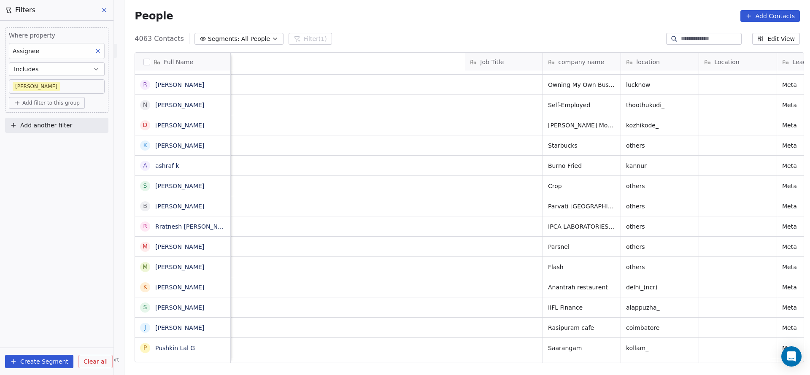
scroll to position [0, 529]
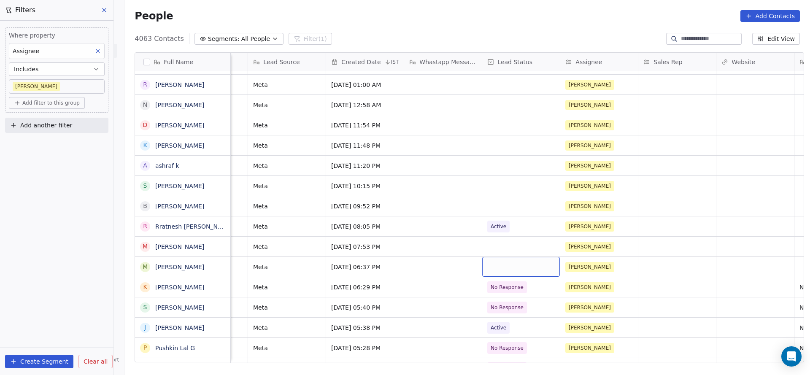
click at [498, 267] on div "grid" at bounding box center [521, 267] width 78 height 20
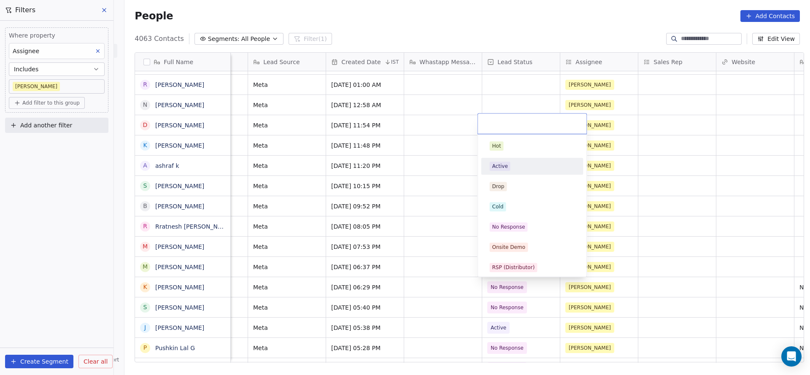
click at [505, 166] on div "Active" at bounding box center [500, 166] width 16 height 8
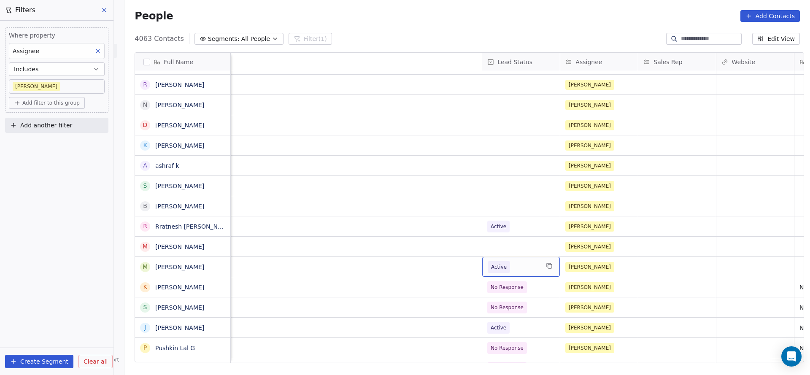
scroll to position [0, 1017]
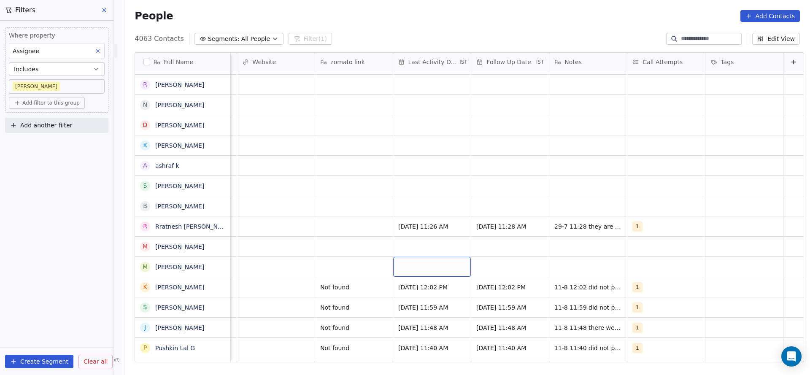
click at [413, 266] on div "grid" at bounding box center [432, 267] width 78 height 20
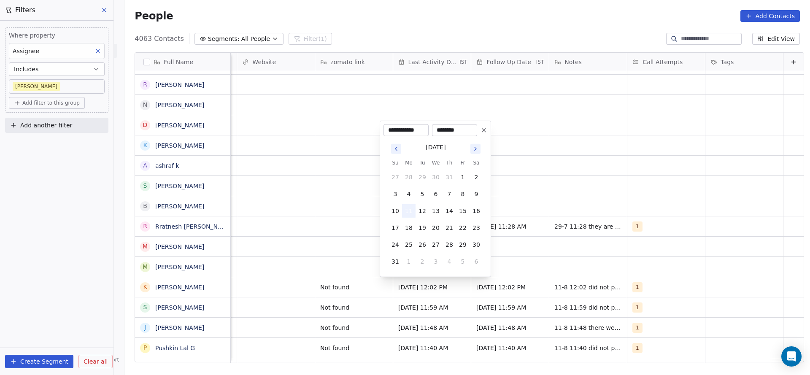
click at [403, 209] on button "11" at bounding box center [408, 210] width 13 height 13
click at [306, 232] on html "On2Cook India Pvt. Ltd. Contacts People Marketing Workflows Campaigns Sales Pip…" at bounding box center [405, 187] width 810 height 375
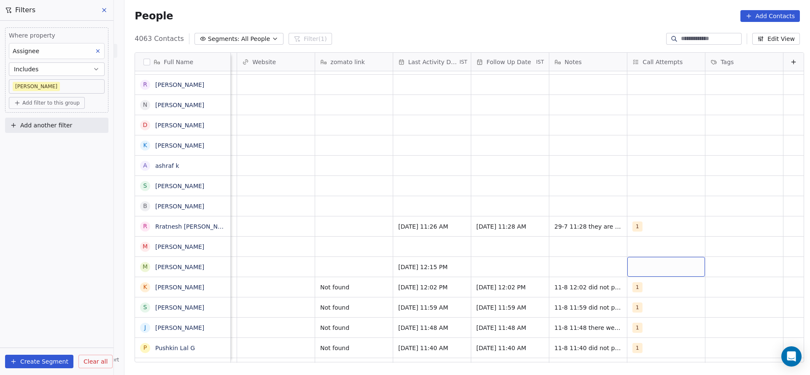
click at [630, 265] on div "grid" at bounding box center [666, 267] width 78 height 20
click at [631, 151] on div "1" at bounding box center [667, 145] width 95 height 13
click at [590, 213] on html "On2Cook India Pvt. Ltd. Contacts People Marketing Workflows Campaigns Sales Pip…" at bounding box center [405, 187] width 810 height 375
click at [475, 268] on div "grid" at bounding box center [510, 267] width 78 height 20
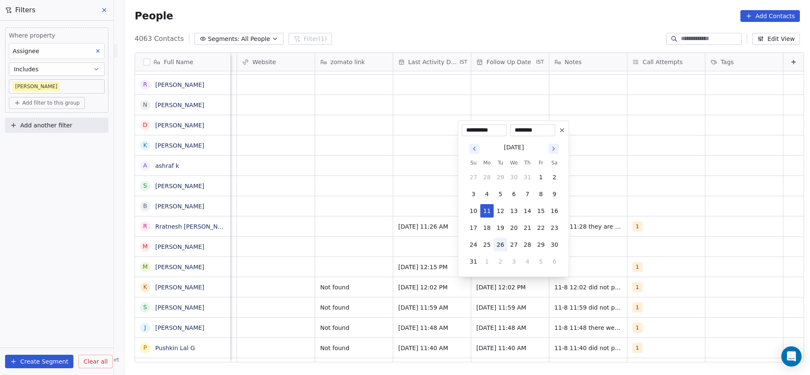
click at [502, 248] on button "26" at bounding box center [499, 244] width 13 height 13
type input "**********"
click at [366, 266] on html "On2Cook India Pvt. Ltd. Contacts People Marketing Workflows Campaigns Sales Pip…" at bounding box center [405, 187] width 810 height 375
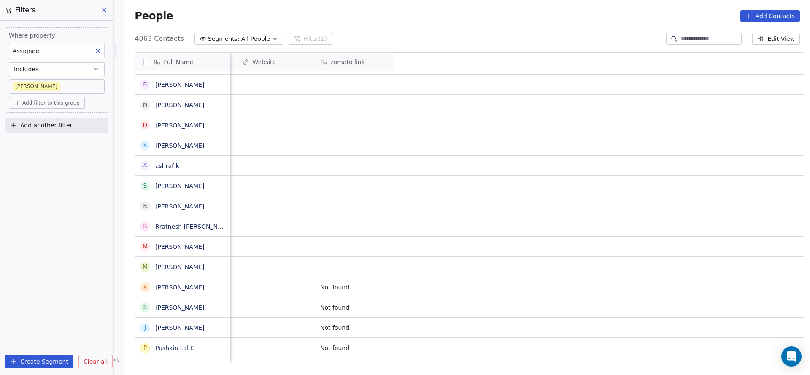
scroll to position [0, 310]
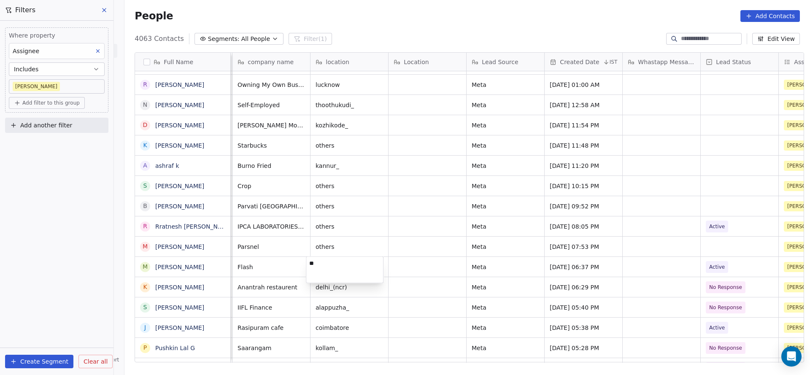
type textarea "*"
type textarea "*********"
click at [415, 249] on html "On2Cook India Pvt. Ltd. Contacts People Marketing Workflows Campaigns Sales Pip…" at bounding box center [405, 187] width 810 height 375
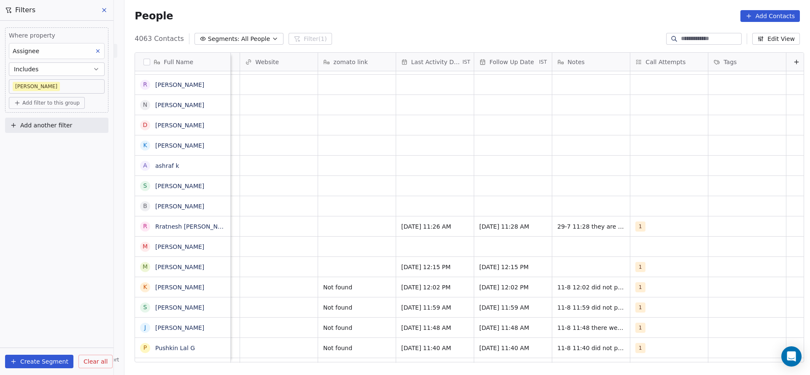
scroll to position [0, 1017]
type textarea "**********"
click at [300, 275] on html "On2Cook India Pvt. Ltd. Contacts People Marketing Workflows Campaigns Sales Pip…" at bounding box center [405, 187] width 810 height 375
click at [327, 261] on div "grid" at bounding box center [354, 267] width 78 height 20
type textarea "********"
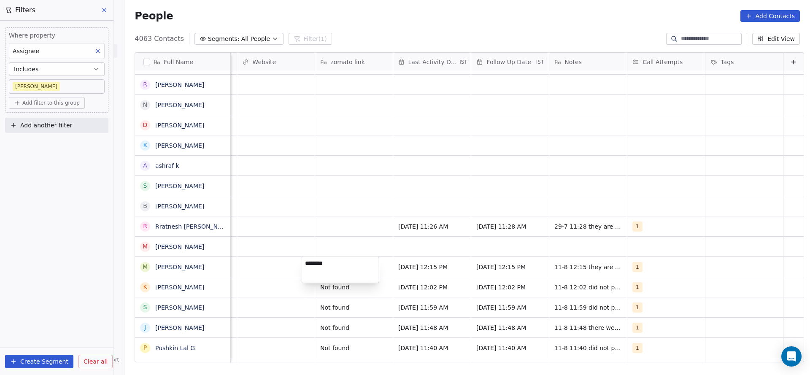
click at [258, 264] on html "On2Cook India Pvt. Ltd. Contacts People Marketing Workflows Campaigns Sales Pip…" at bounding box center [405, 187] width 810 height 375
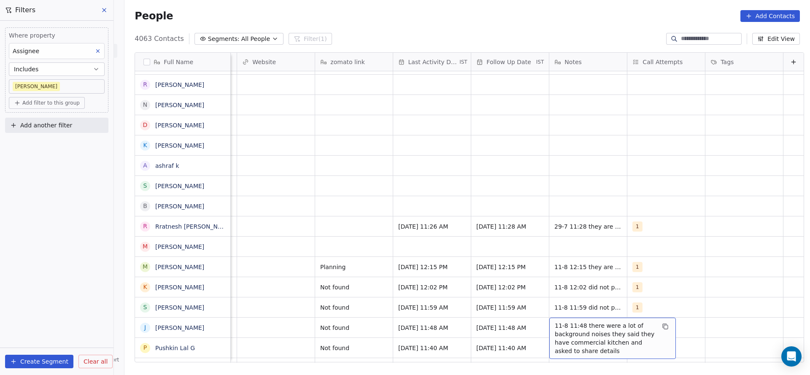
click at [555, 321] on span "11-8 11:48 there were a lot of background noises they said they have commercial…" at bounding box center [605, 338] width 100 height 34
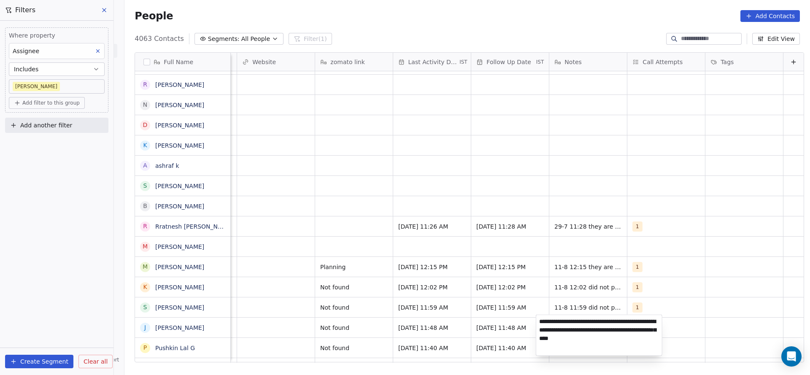
scroll to position [2368, 0]
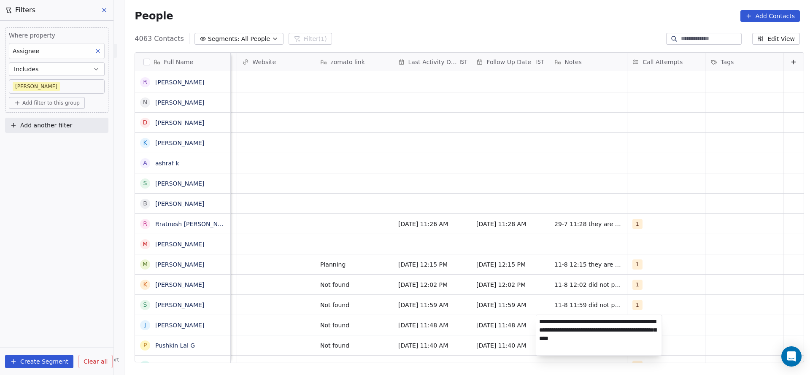
click at [538, 321] on textarea "**********" at bounding box center [599, 335] width 126 height 40
type textarea "**********"
click at [444, 347] on html "On2Cook India Pvt. Ltd. Contacts People Marketing Workflows Campaigns Sales Pip…" at bounding box center [405, 187] width 810 height 375
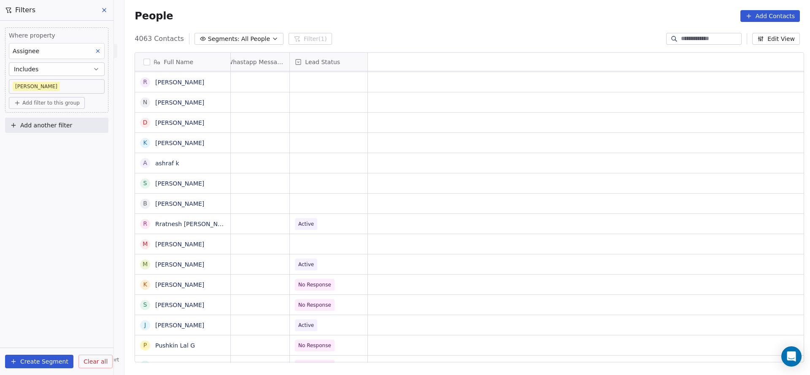
scroll to position [0, 0]
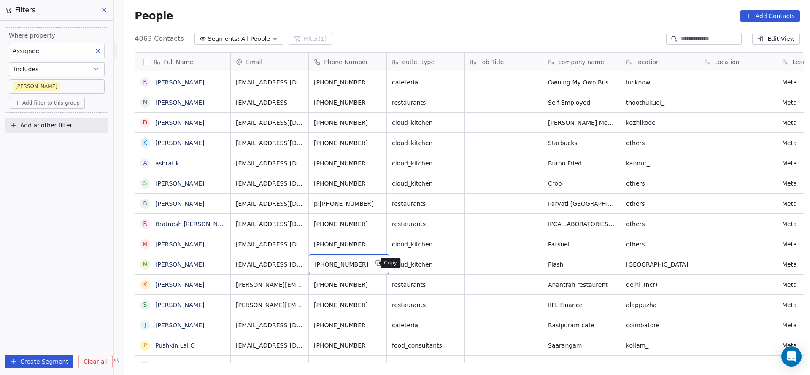
click at [375, 260] on icon "grid" at bounding box center [378, 263] width 7 height 7
click at [375, 242] on icon "grid" at bounding box center [378, 243] width 7 height 7
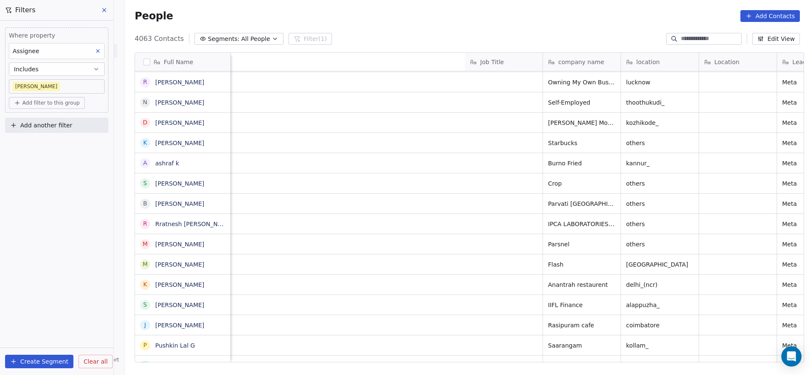
scroll to position [0, 582]
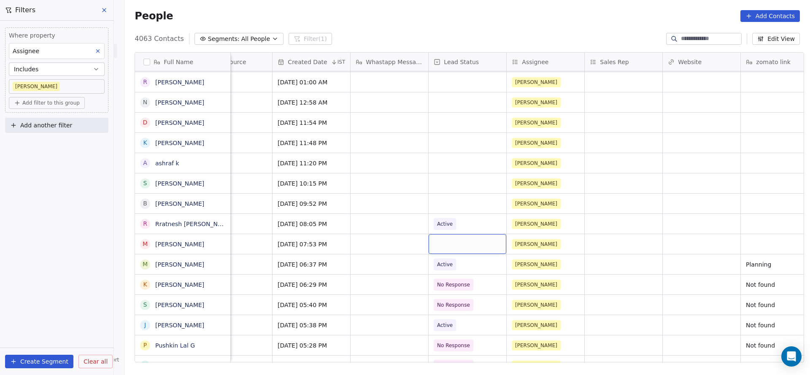
click at [459, 245] on div "grid" at bounding box center [467, 244] width 78 height 20
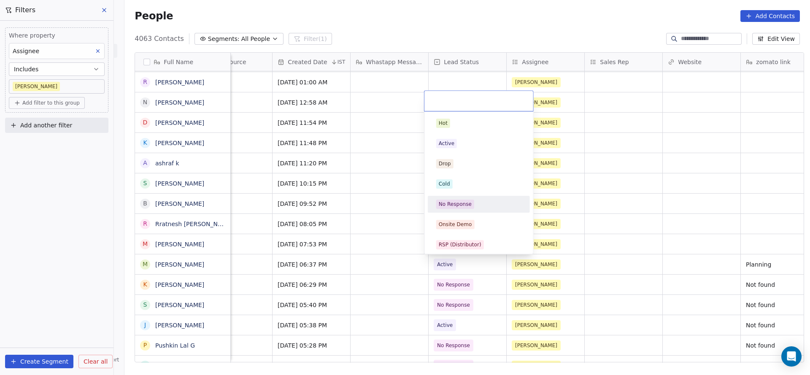
click at [452, 202] on div "No Response" at bounding box center [455, 204] width 33 height 8
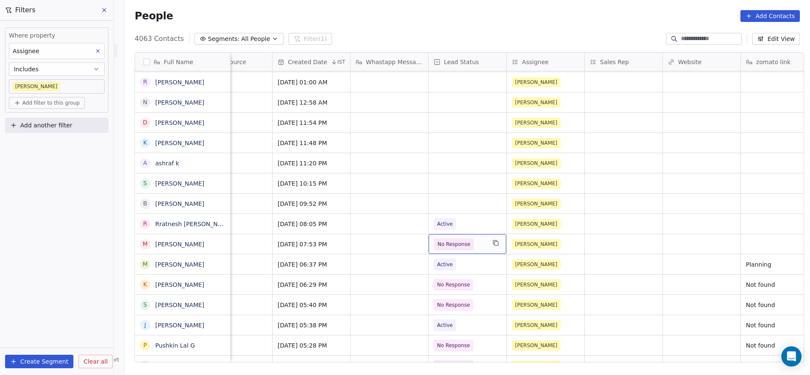
scroll to position [0, 979]
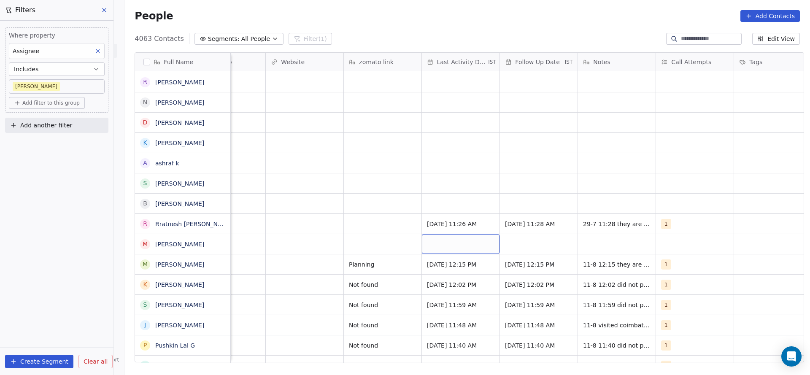
click at [442, 243] on div "grid" at bounding box center [461, 244] width 78 height 20
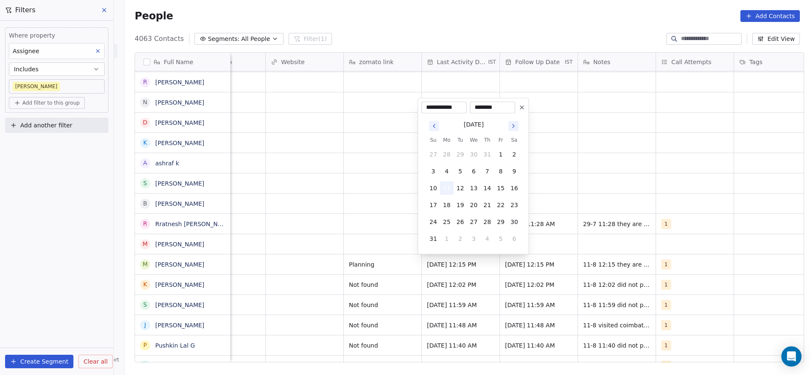
click at [446, 189] on button "11" at bounding box center [446, 187] width 13 height 13
click at [337, 229] on html "On2Cook India Pvt. Ltd. Contacts People Marketing Workflows Campaigns Sales Pip…" at bounding box center [405, 187] width 810 height 375
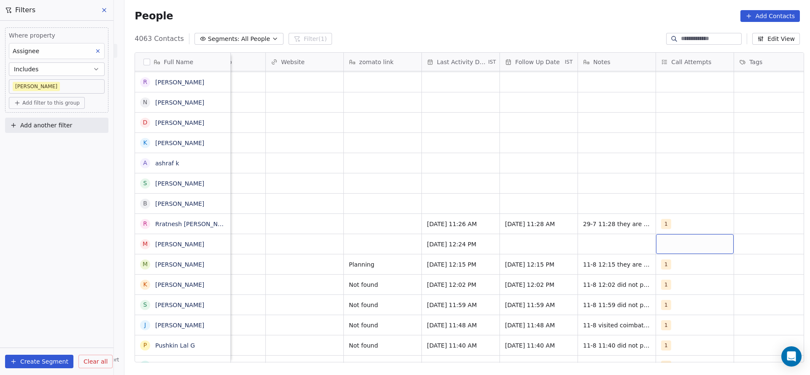
click at [689, 244] on div "grid" at bounding box center [695, 244] width 78 height 20
click at [682, 130] on div "1" at bounding box center [706, 123] width 102 height 17
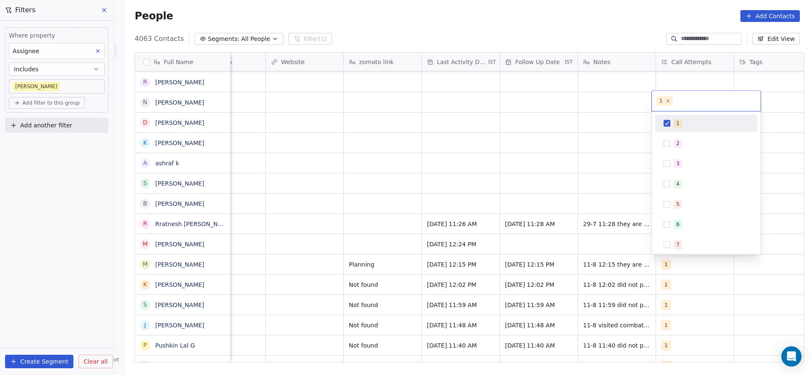
click at [560, 255] on html "On2Cook India Pvt. Ltd. Contacts People Marketing Workflows Campaigns Sales Pip…" at bounding box center [405, 187] width 810 height 375
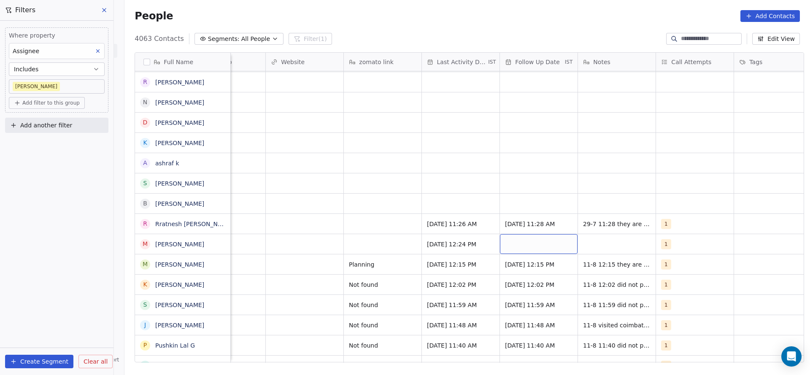
click at [516, 245] on div "grid" at bounding box center [539, 244] width 78 height 20
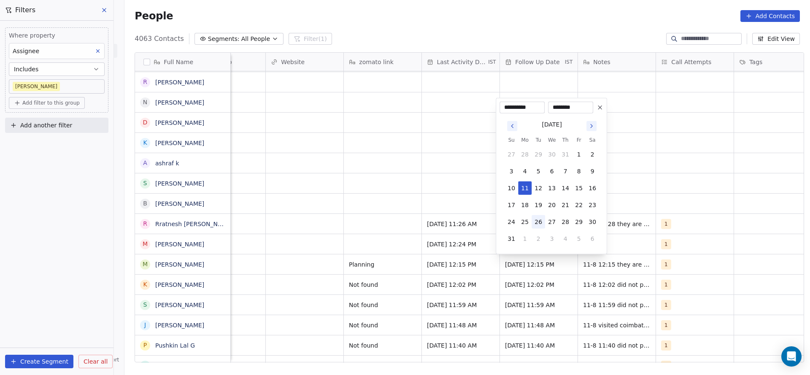
click at [534, 223] on button "26" at bounding box center [537, 221] width 13 height 13
type input "**********"
click at [390, 261] on html "On2Cook India Pvt. Ltd. Contacts People Marketing Workflows Campaigns Sales Pip…" at bounding box center [405, 187] width 810 height 375
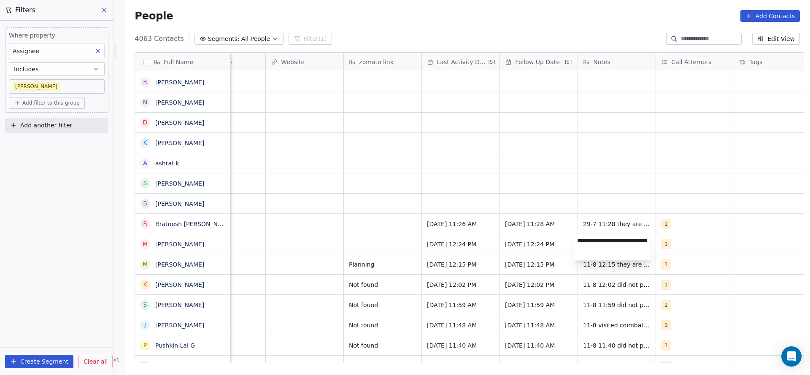
type textarea "**********"
click at [371, 233] on html "On2Cook India Pvt. Ltd. Contacts People Marketing Workflows Campaigns Sales Pip…" at bounding box center [405, 187] width 810 height 375
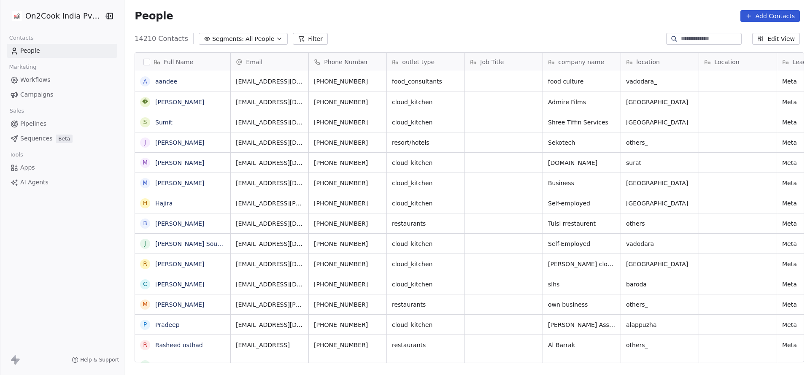
click at [703, 33] on div at bounding box center [703, 39] width 75 height 12
paste input "********"
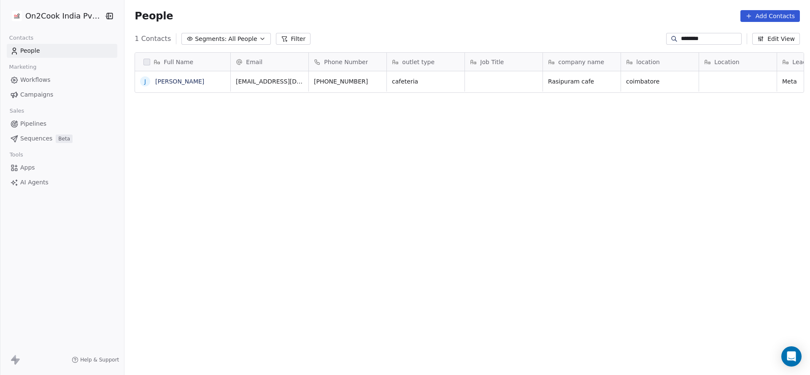
type input "********"
click at [378, 143] on div "Full Name j jeevaraj Email Phone Number outlet type Job Title company name loca…" at bounding box center [466, 211] width 685 height 330
